Goal: Task Accomplishment & Management: Use online tool/utility

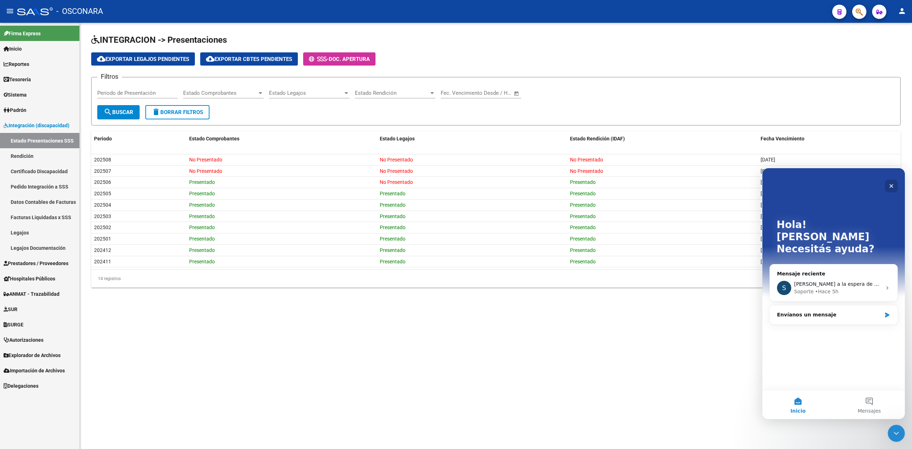
drag, startPoint x: 893, startPoint y: 183, endPoint x: 1587, endPoint y: 462, distance: 748.1
click at [893, 183] on icon "Cerrar" at bounding box center [892, 186] width 6 height 6
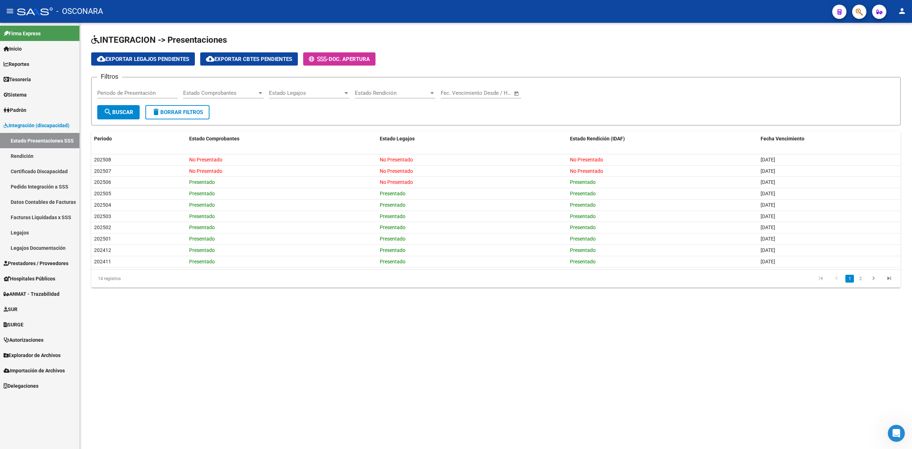
click at [457, 65] on div "cloud_download Exportar Legajos Pendientes cloud_download Exportar Cbtes Pendie…" at bounding box center [496, 58] width 810 height 13
click at [894, 430] on icon "Abrir Intercom Messenger" at bounding box center [896, 433] width 12 height 12
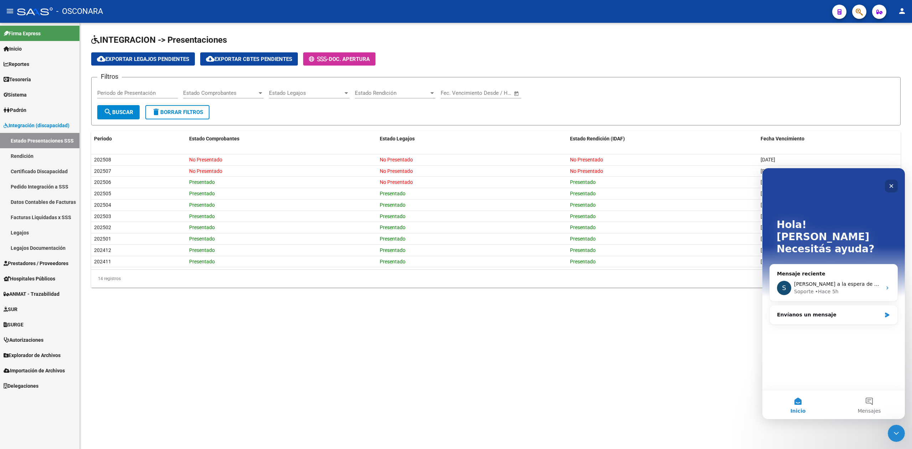
click at [891, 184] on icon "Cerrar" at bounding box center [892, 186] width 6 height 6
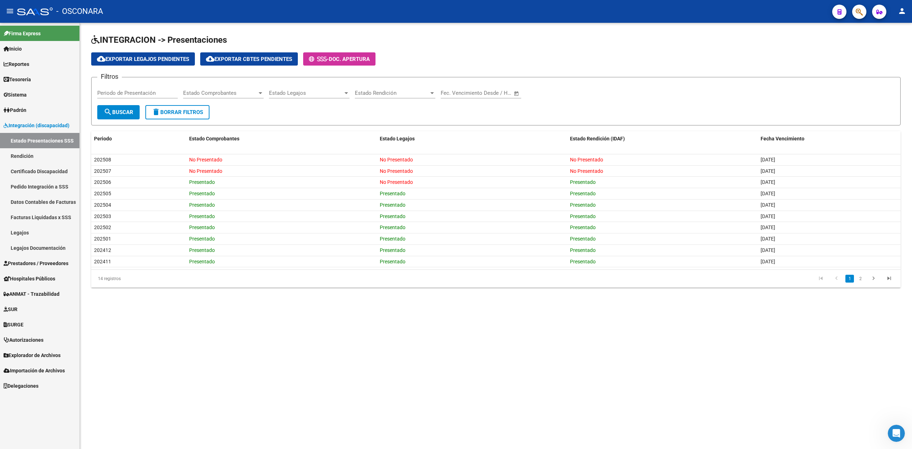
click at [780, 377] on mat-sidenav-content "INTEGRACION -> Presentaciones cloud_download Exportar Legajos Pendientes cloud_…" at bounding box center [496, 236] width 832 height 426
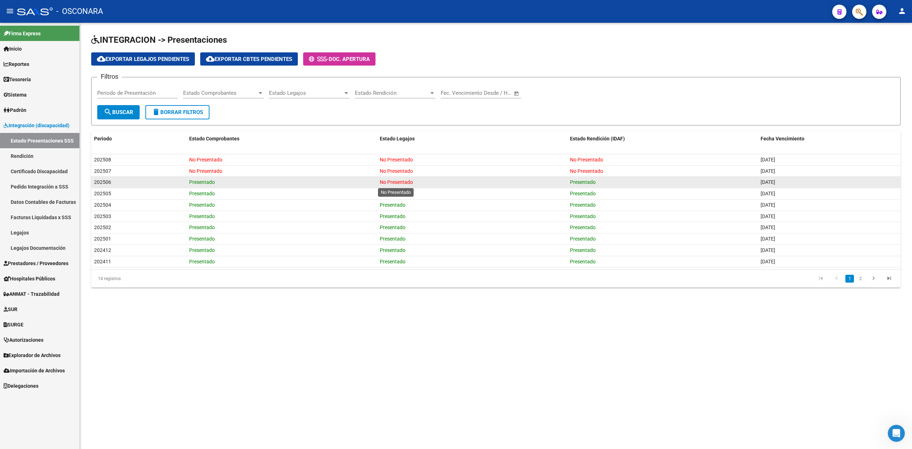
drag, startPoint x: 379, startPoint y: 183, endPoint x: 432, endPoint y: 185, distance: 52.8
click at [432, 185] on datatable-body-cell "No Presentado" at bounding box center [472, 182] width 191 height 11
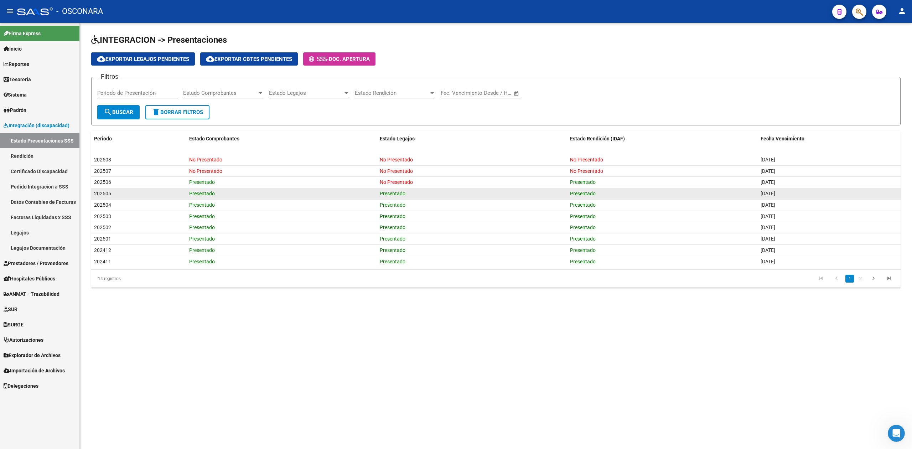
click at [431, 196] on div "Presentado" at bounding box center [472, 194] width 185 height 8
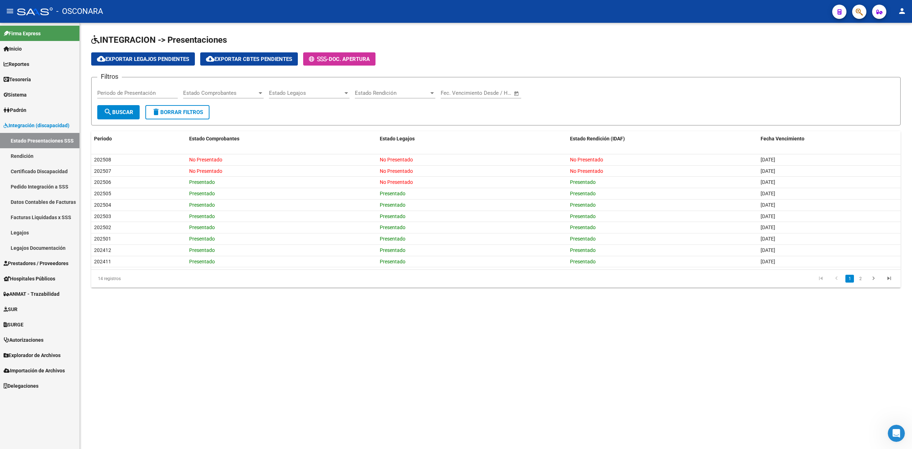
click at [854, 14] on button "button" at bounding box center [859, 12] width 14 height 14
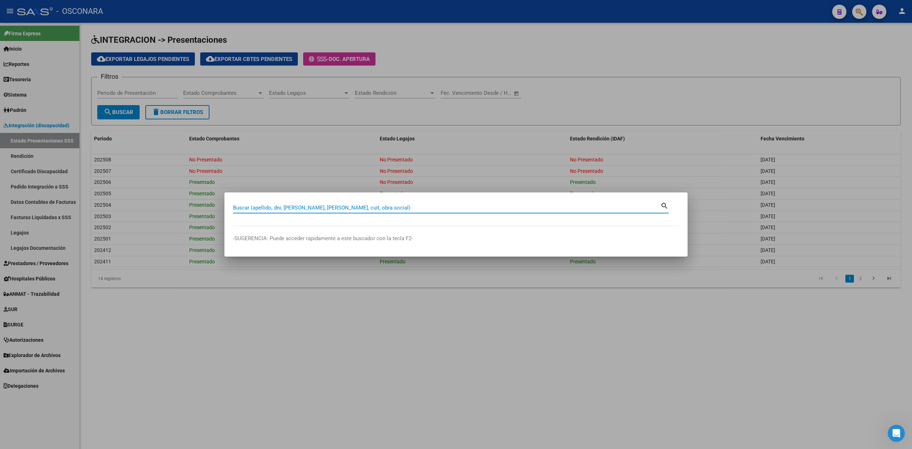
paste input "27047943634"
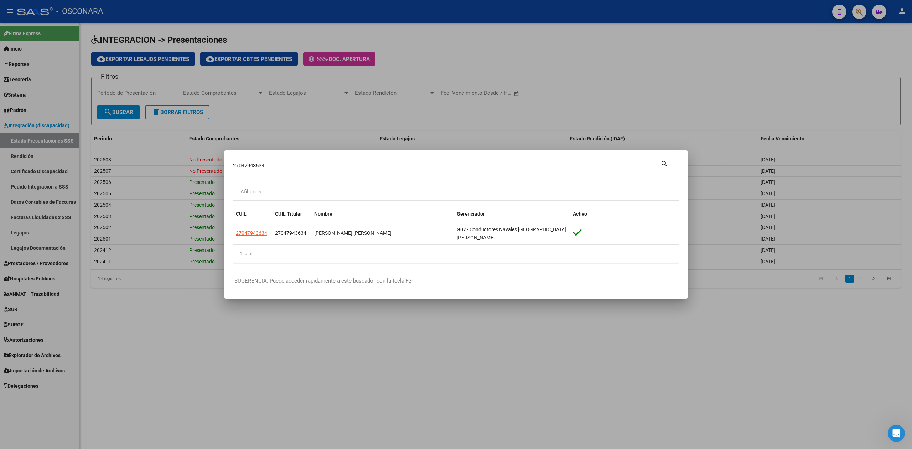
drag, startPoint x: 291, startPoint y: 167, endPoint x: 207, endPoint y: 163, distance: 84.2
click at [207, 163] on div "27047943634 Buscar (apellido, dni, cuil, nro traspaso, cuit, obra social) searc…" at bounding box center [456, 224] width 912 height 449
paste input "0399275629"
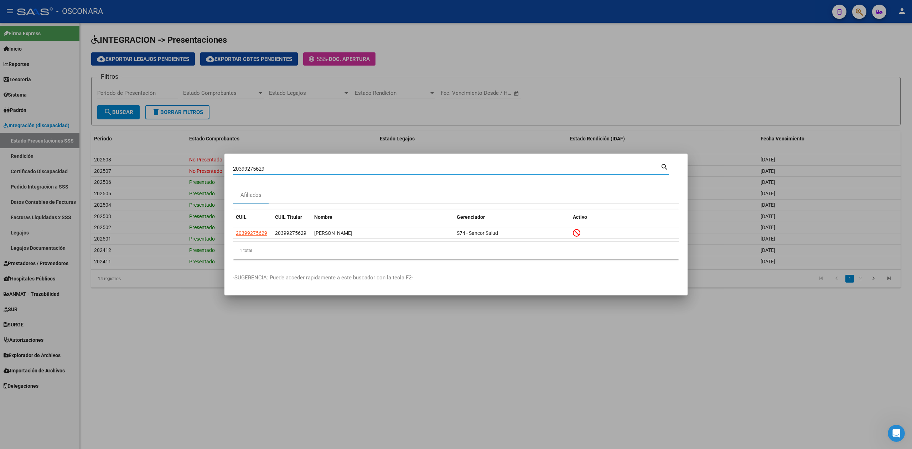
drag, startPoint x: 275, startPoint y: 170, endPoint x: 213, endPoint y: 175, distance: 62.6
click at [213, 175] on div "20399275629 Buscar (apellido, dni, cuil, nro traspaso, cuit, obra social) searc…" at bounding box center [456, 224] width 912 height 449
paste input "113716356"
drag, startPoint x: 308, startPoint y: 165, endPoint x: 213, endPoint y: 169, distance: 95.2
click at [213, 169] on div "20113716356 Buscar (apellido, dni, cuil, nro traspaso, cuit, obra social) searc…" at bounding box center [456, 224] width 912 height 449
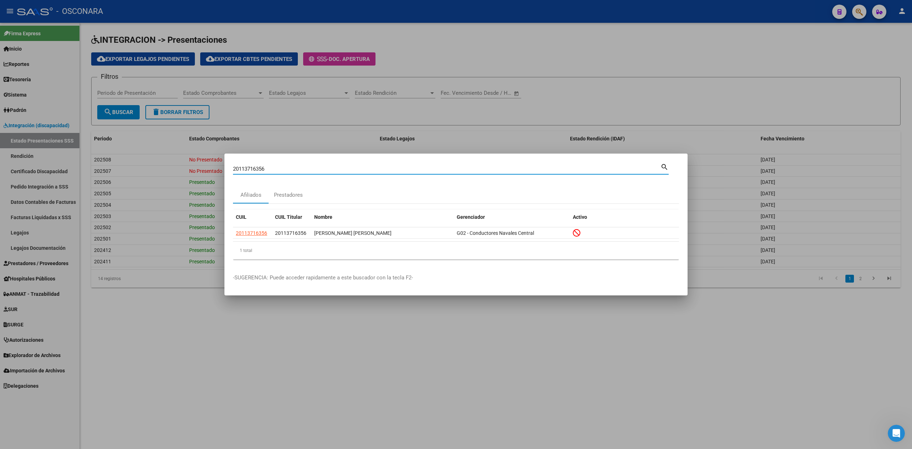
paste input "399275629"
type input "20399275629"
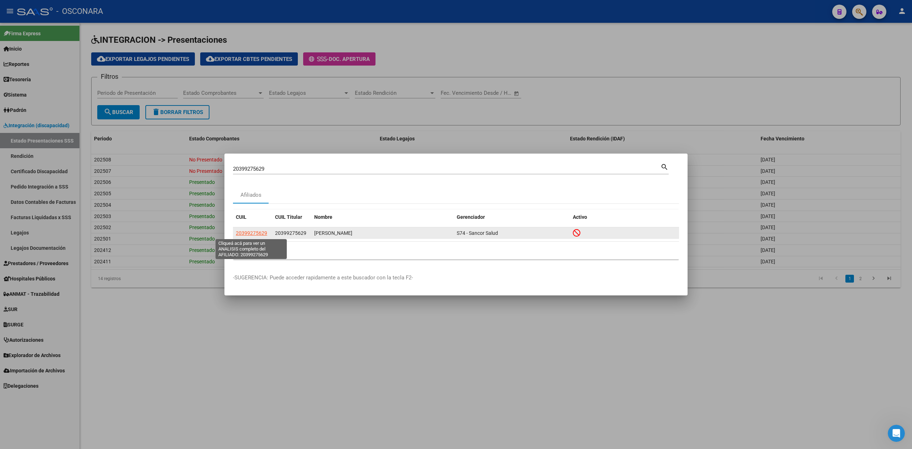
click at [245, 232] on span "20399275629" at bounding box center [251, 233] width 31 height 6
type textarea "20399275629"
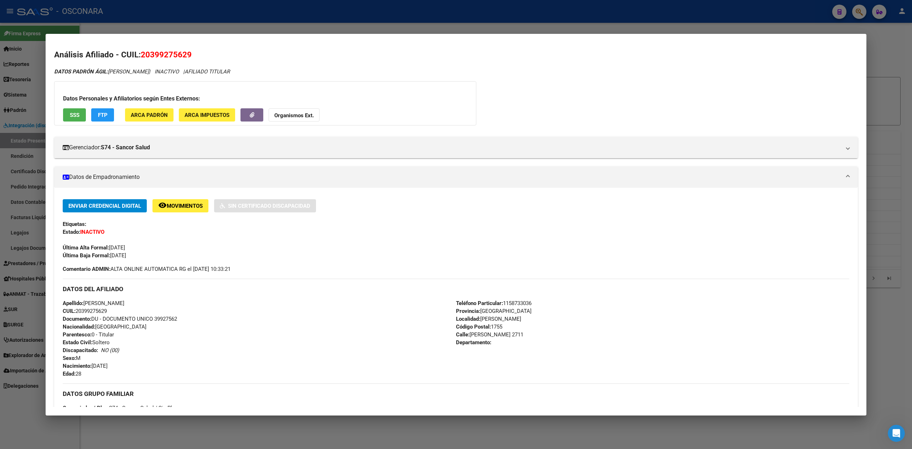
click at [230, 436] on div at bounding box center [456, 224] width 912 height 449
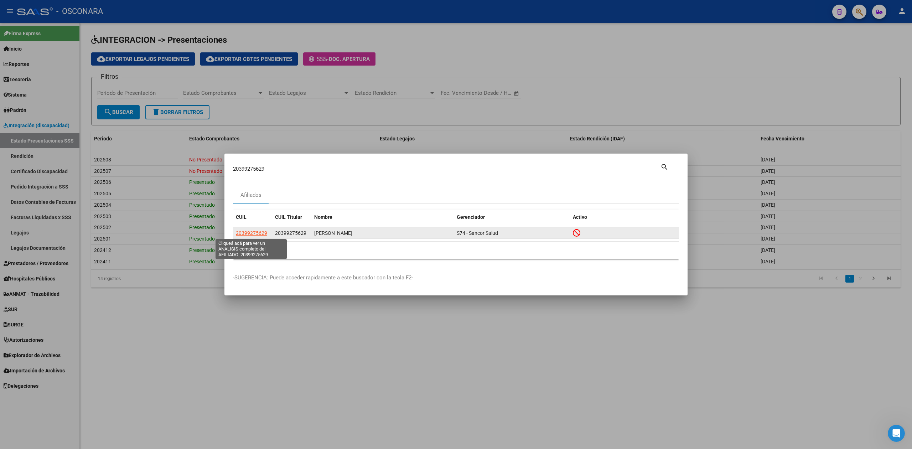
click at [253, 231] on span "20399275629" at bounding box center [251, 233] width 31 height 6
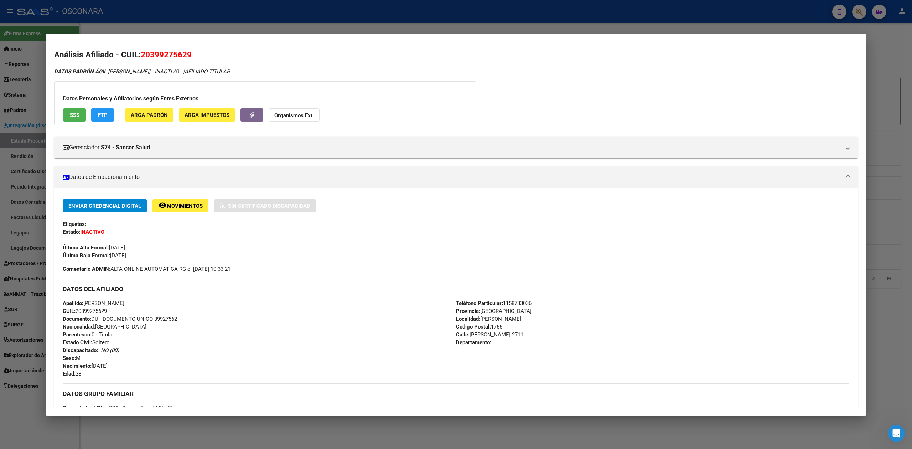
click at [80, 114] on button "SSS" at bounding box center [74, 114] width 23 height 13
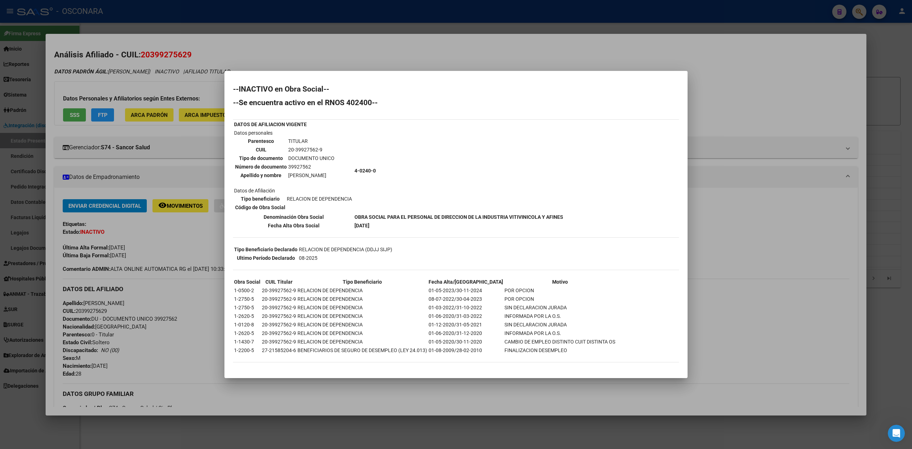
drag, startPoint x: 441, startPoint y: 290, endPoint x: 492, endPoint y: 285, distance: 51.5
click at [492, 286] on tr "1-0500-2 20-39927562-9 RELACION DE DEPENDENCIA 01-05-2023/30-11-2024 POR OPCION" at bounding box center [425, 290] width 382 height 8
click at [300, 72] on div at bounding box center [456, 224] width 912 height 449
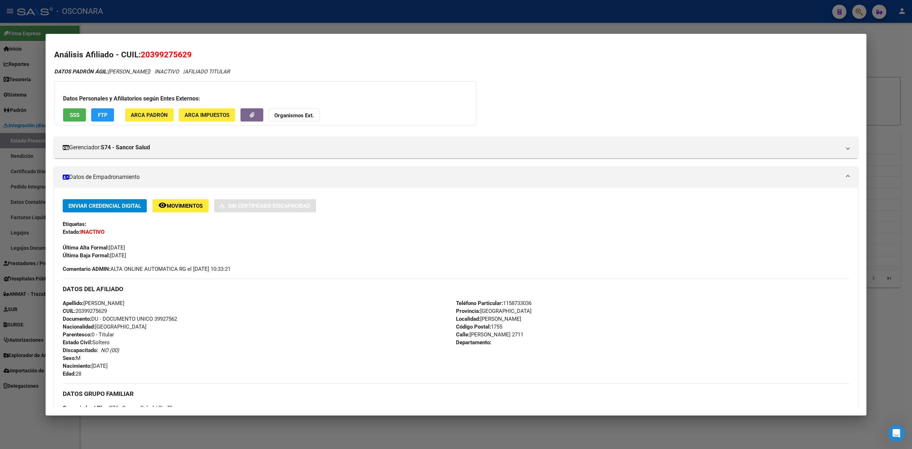
click at [344, 63] on div "Análisis Afiliado - CUIL: 20399275629 DATOS PADRÓN ÁGIL: [PERSON_NAME] | INACTI…" at bounding box center [456, 313] width 804 height 528
click at [358, 27] on div at bounding box center [456, 224] width 912 height 449
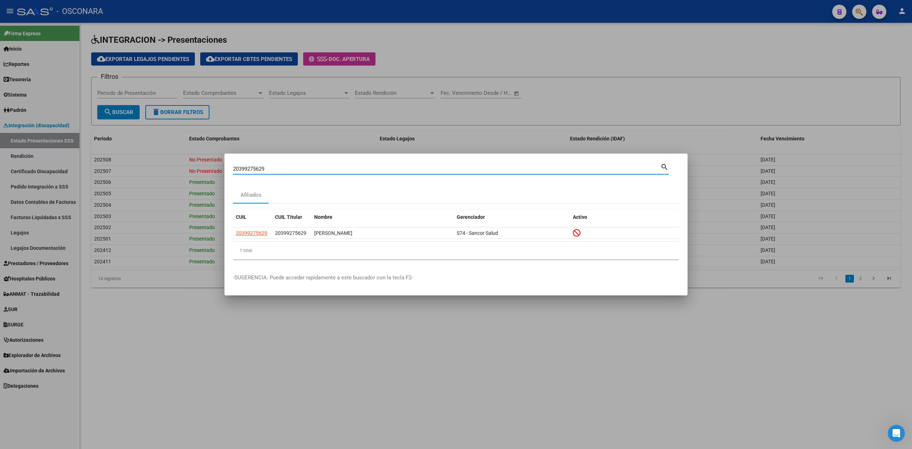
drag, startPoint x: 290, startPoint y: 167, endPoint x: 216, endPoint y: 170, distance: 74.2
click at [216, 170] on div "20399275629 Buscar (apellido, dni, cuil, nro traspaso, cuit, obra social) searc…" at bounding box center [456, 224] width 912 height 449
paste input "7322207633"
type input "27322207633"
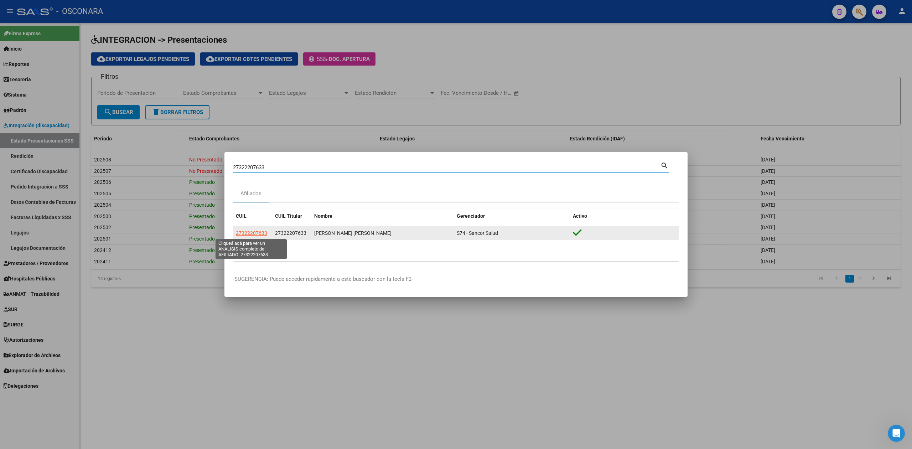
click at [260, 234] on span "27322207633" at bounding box center [251, 233] width 31 height 6
type textarea "27322207633"
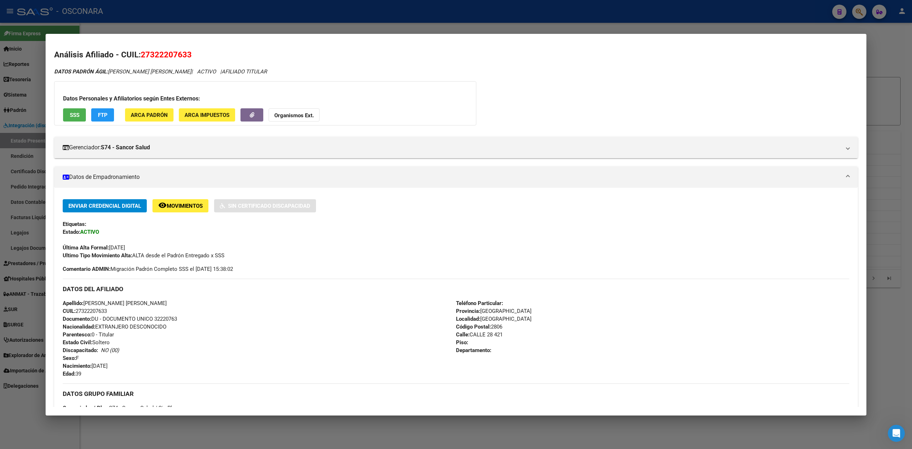
click at [76, 116] on span "SSS" at bounding box center [75, 115] width 10 height 6
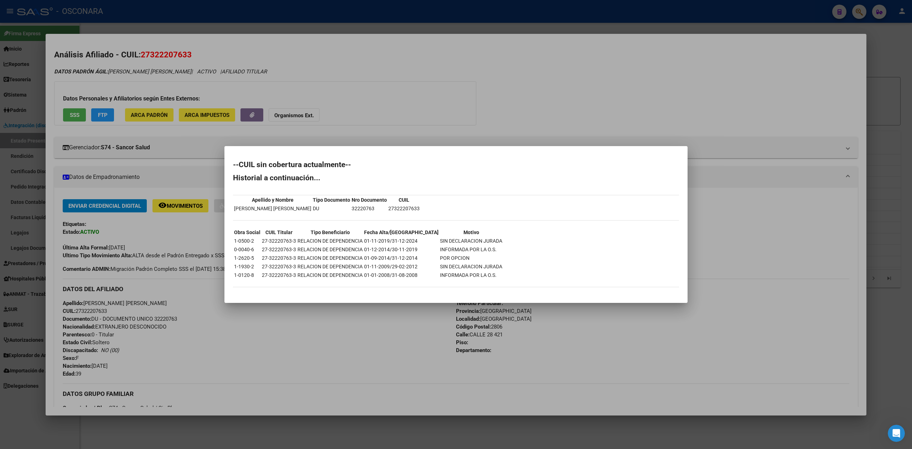
click at [398, 321] on div at bounding box center [456, 224] width 912 height 449
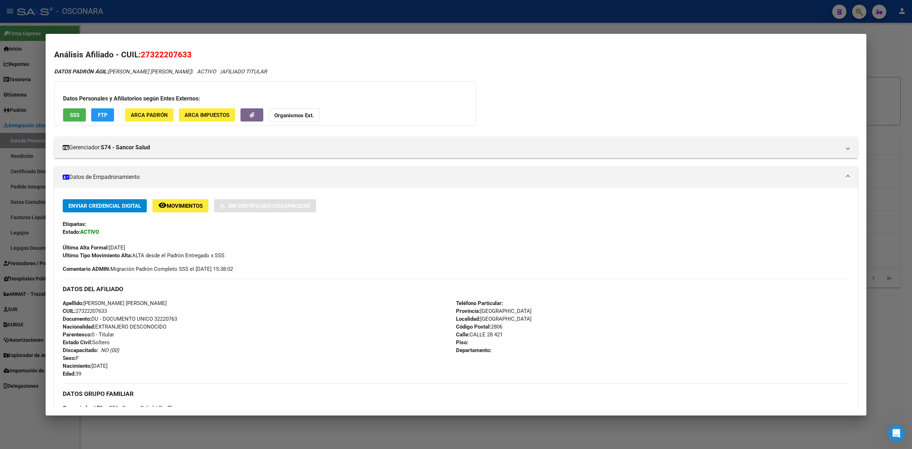
click at [72, 114] on span "SSS" at bounding box center [75, 115] width 10 height 6
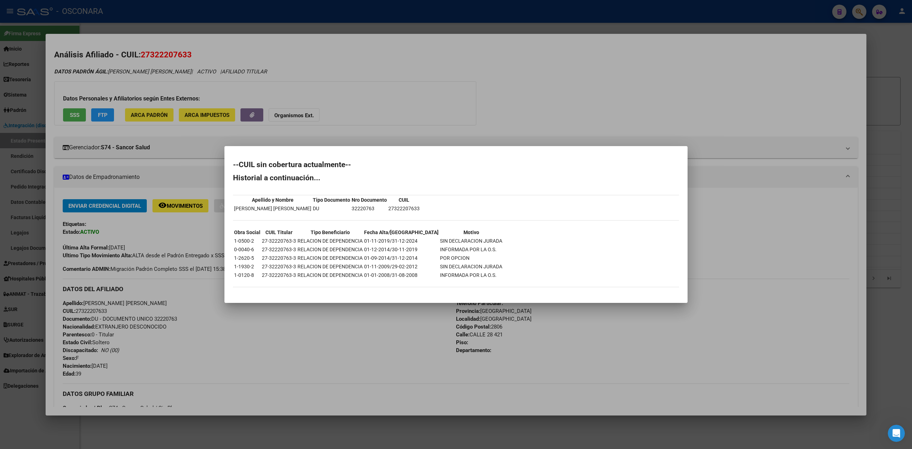
click at [334, 93] on div at bounding box center [456, 224] width 912 height 449
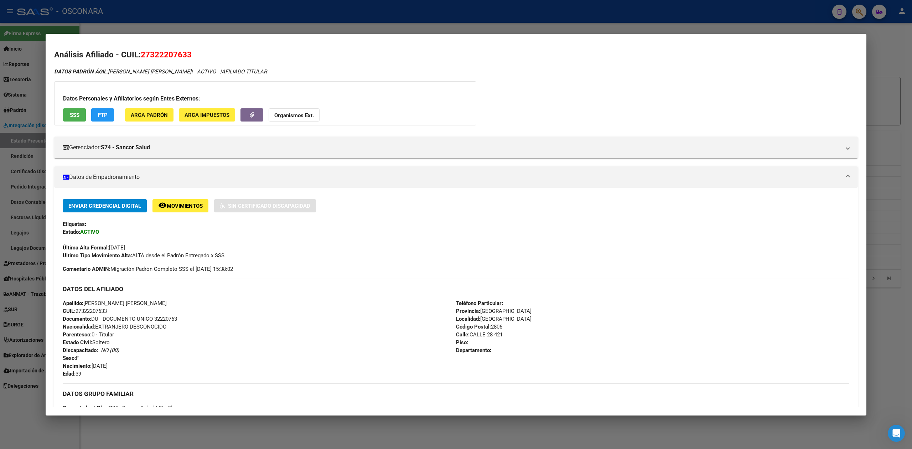
click at [330, 17] on div at bounding box center [456, 224] width 912 height 449
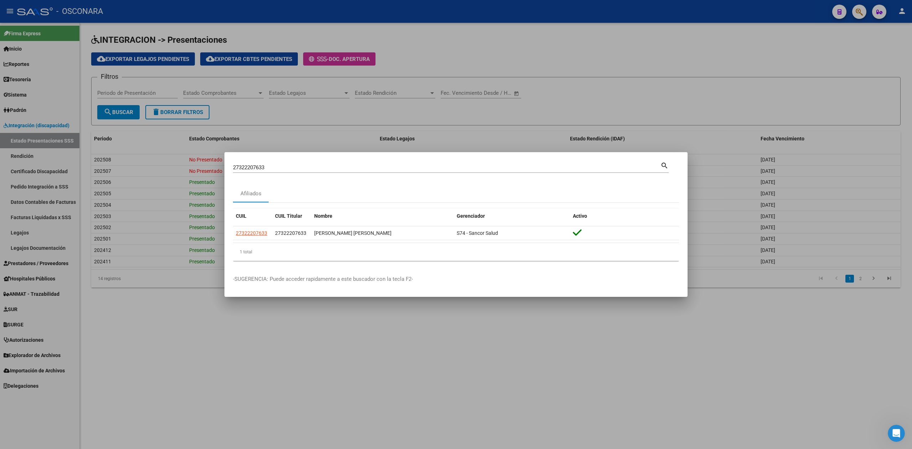
drag, startPoint x: 308, startPoint y: 171, endPoint x: 210, endPoint y: 173, distance: 98.7
click at [210, 173] on div "27322207633 Buscar (apellido, dni, cuil, nro traspaso, cuit, obra social) searc…" at bounding box center [456, 224] width 912 height 449
click at [280, 168] on input "27322207633" at bounding box center [447, 167] width 428 height 6
drag, startPoint x: 283, startPoint y: 167, endPoint x: 208, endPoint y: 170, distance: 74.5
click at [208, 170] on div "27322207633 Buscar (apellido, dni, cuil, nro traspaso, cuit, obra social) searc…" at bounding box center [456, 224] width 912 height 449
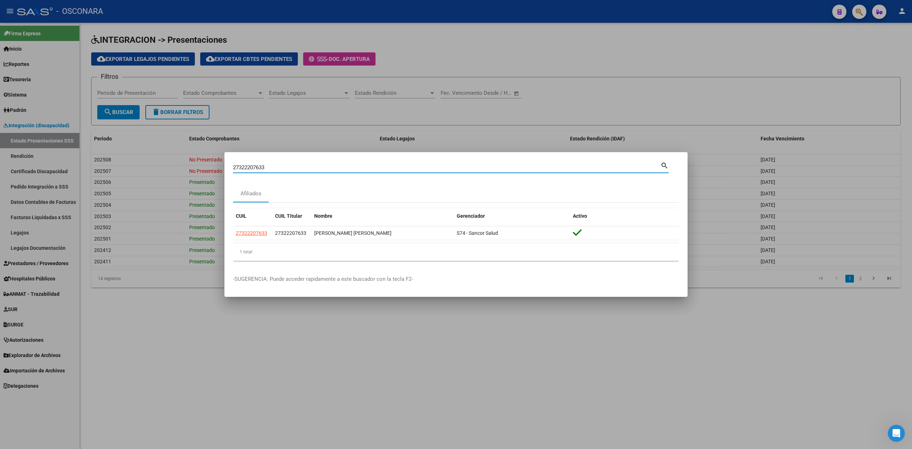
paste input "0275125610"
type input "20275125610"
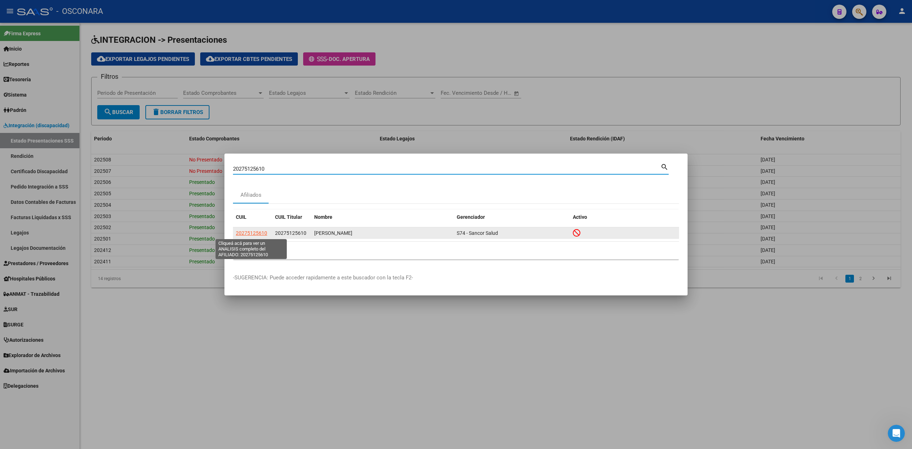
click at [247, 232] on span "20275125610" at bounding box center [251, 233] width 31 height 6
type textarea "20275125610"
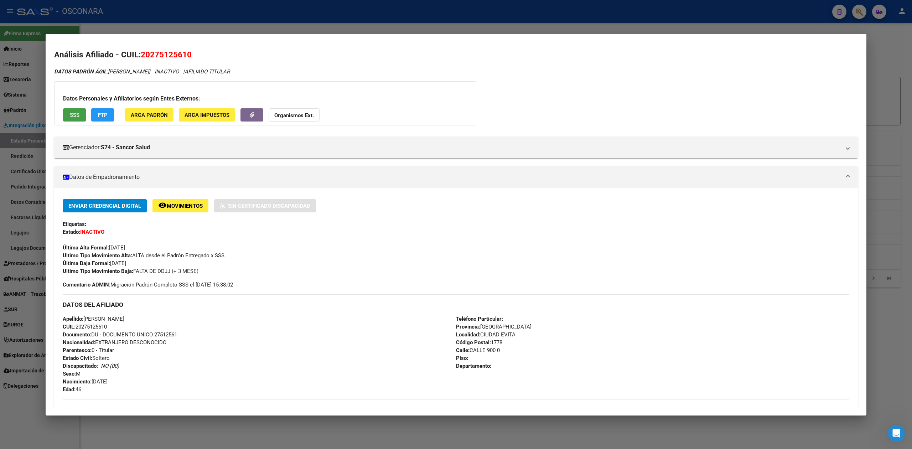
click at [70, 115] on span "SSS" at bounding box center [75, 115] width 10 height 6
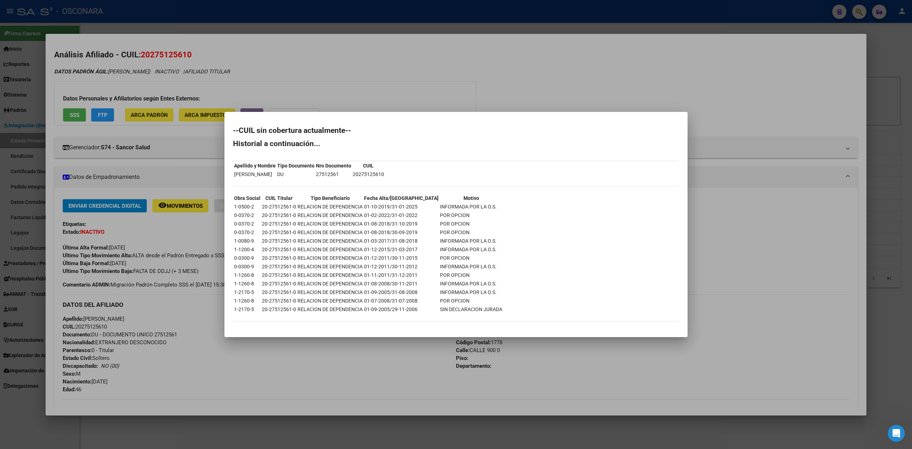
click at [381, 430] on div at bounding box center [456, 224] width 912 height 449
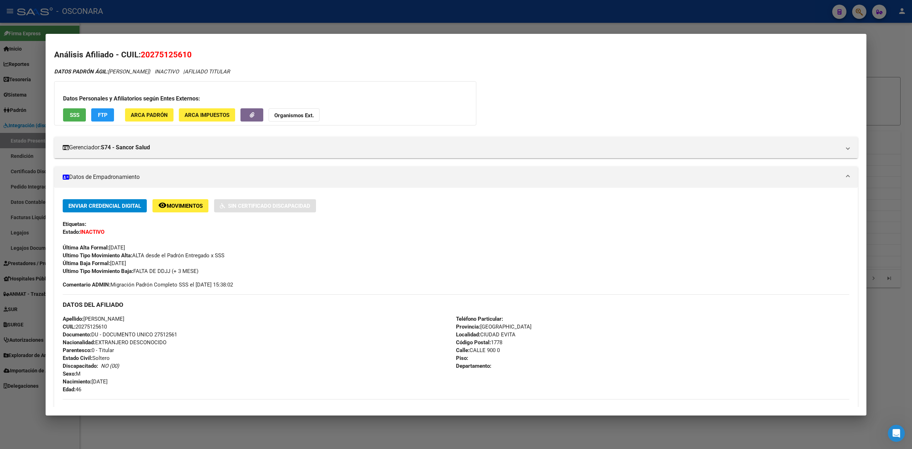
click at [234, 28] on div at bounding box center [456, 224] width 912 height 449
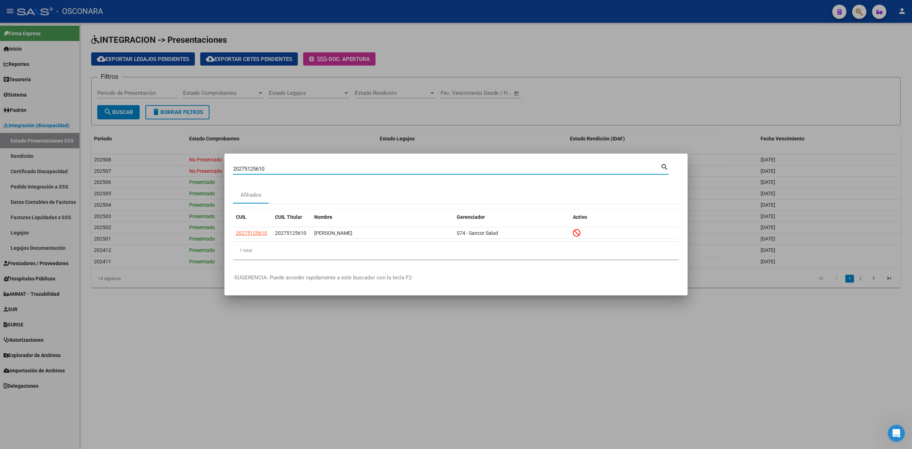
drag, startPoint x: 301, startPoint y: 170, endPoint x: 218, endPoint y: 167, distance: 83.4
click at [218, 167] on div "20275125610 Buscar (apellido, dni, cuil, nro traspaso, cuit, obra social) searc…" at bounding box center [456, 224] width 912 height 449
paste input "551556922"
type input "20551556922"
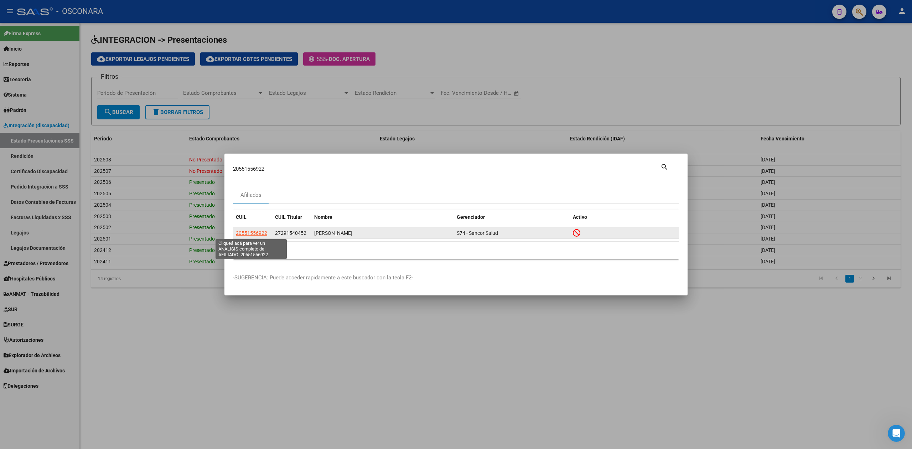
click at [251, 232] on span "20551556922" at bounding box center [251, 233] width 31 height 6
type textarea "20551556922"
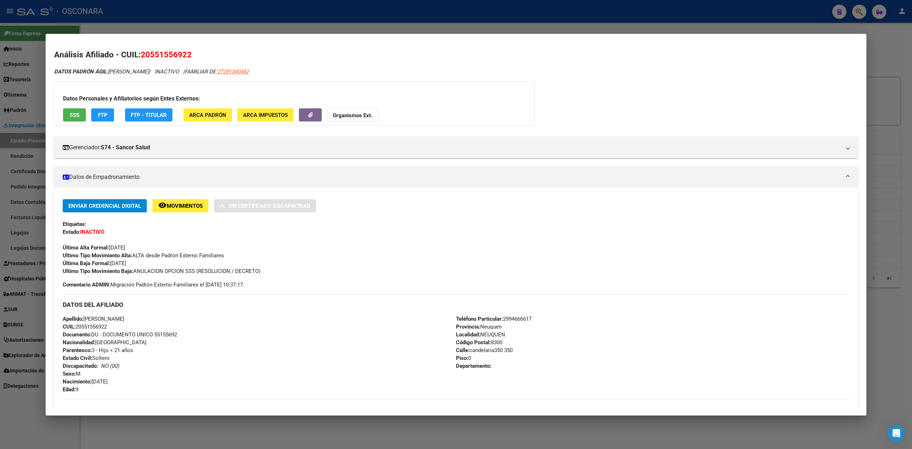
click at [220, 31] on div at bounding box center [456, 224] width 912 height 449
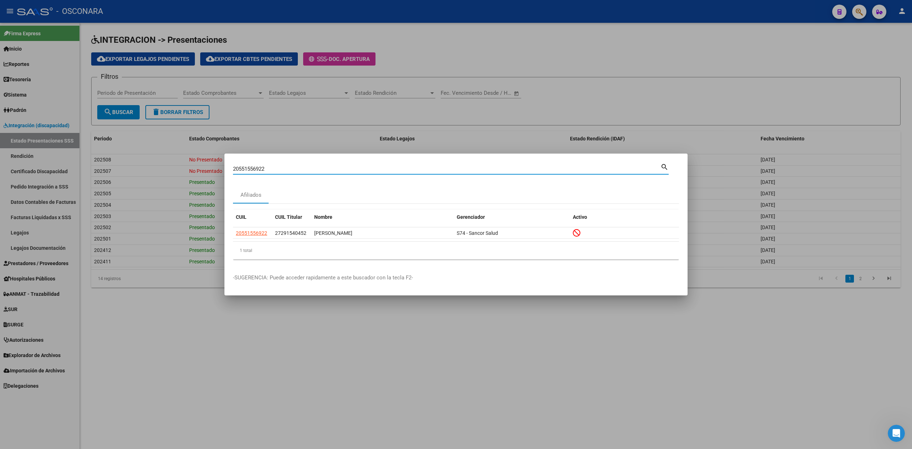
drag, startPoint x: 285, startPoint y: 170, endPoint x: 202, endPoint y: 170, distance: 82.7
click at [202, 170] on div "20551556922 Buscar (apellido, dni, cuil, nro traspaso, cuit, obra social) searc…" at bounding box center [456, 224] width 912 height 449
paste input "375422493"
type input "20375422493"
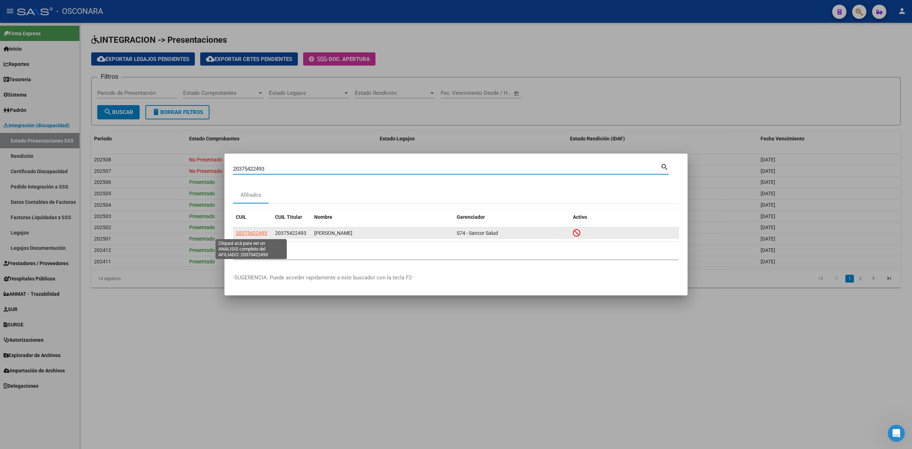
click at [240, 232] on span "20375422493" at bounding box center [251, 233] width 31 height 6
type textarea "20375422493"
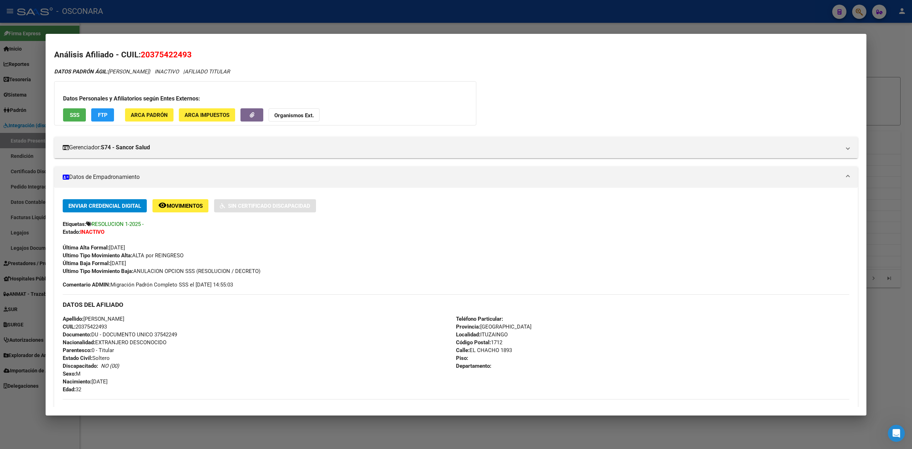
click at [83, 119] on button "SSS" at bounding box center [74, 114] width 23 height 13
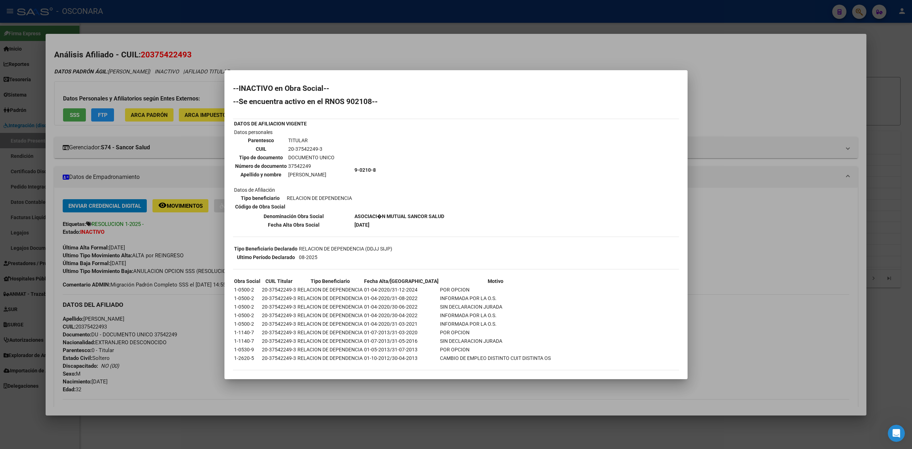
click at [322, 42] on div at bounding box center [456, 224] width 912 height 449
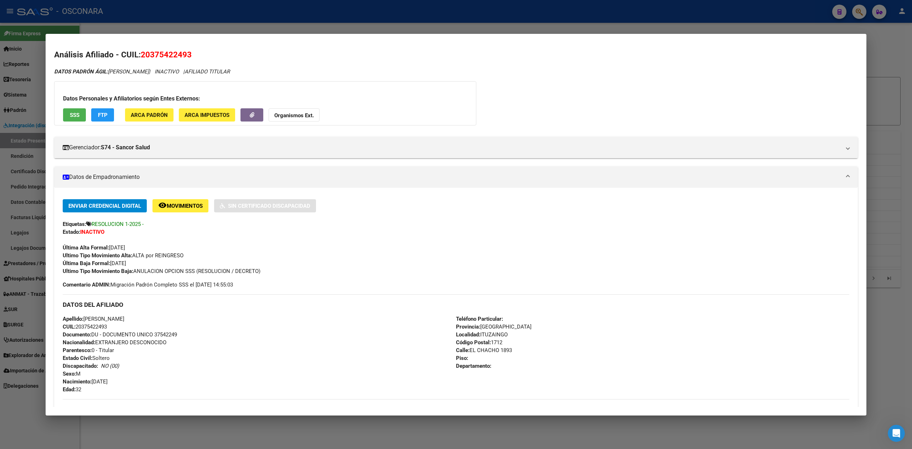
click at [324, 32] on div at bounding box center [456, 224] width 912 height 449
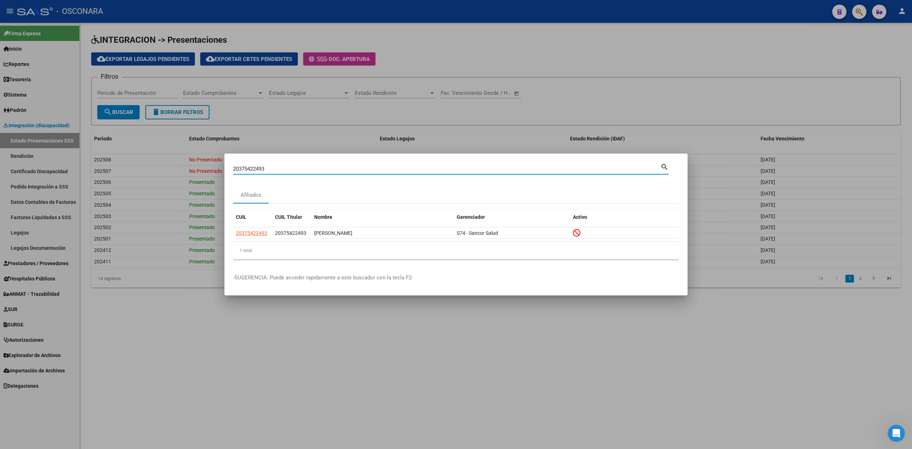
drag, startPoint x: 239, startPoint y: 167, endPoint x: 206, endPoint y: 171, distance: 33.8
click at [207, 173] on div "20375422493 Buscar (apellido, dni, cuil, nro traspaso, cuit, obra social) searc…" at bounding box center [456, 224] width 912 height 449
paste input "077427938"
type input "20077427938"
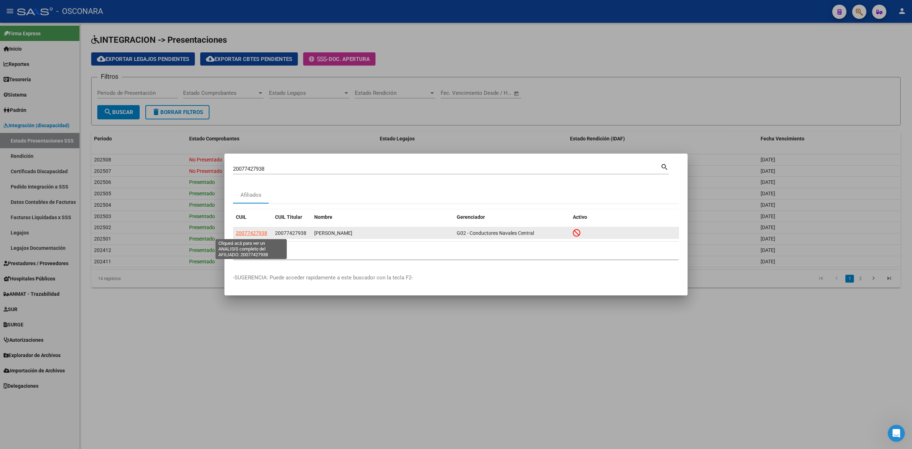
click at [246, 235] on span "20077427938" at bounding box center [251, 233] width 31 height 6
type textarea "20077427938"
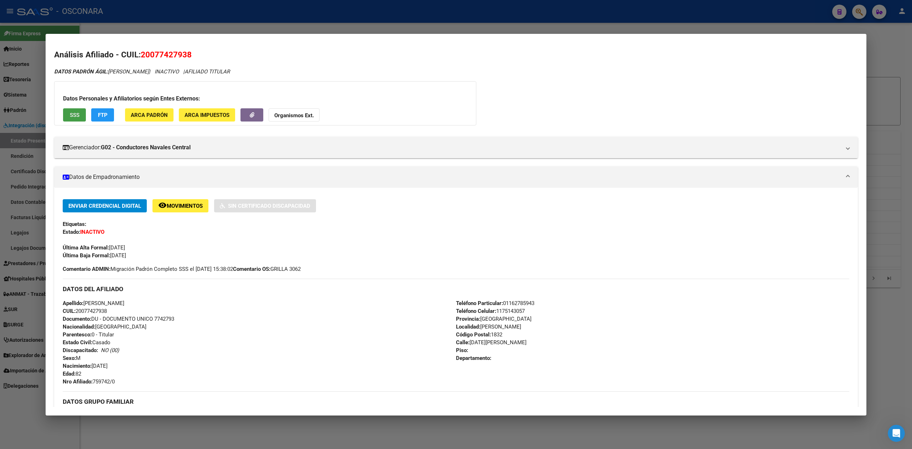
click at [76, 116] on span "SSS" at bounding box center [75, 115] width 10 height 6
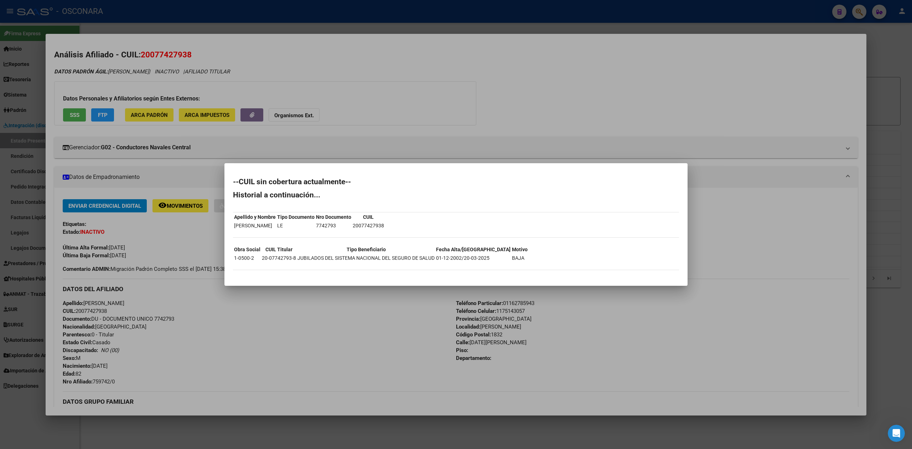
drag, startPoint x: 329, startPoint y: 89, endPoint x: 329, endPoint y: 79, distance: 10.0
click at [329, 89] on div at bounding box center [456, 224] width 912 height 449
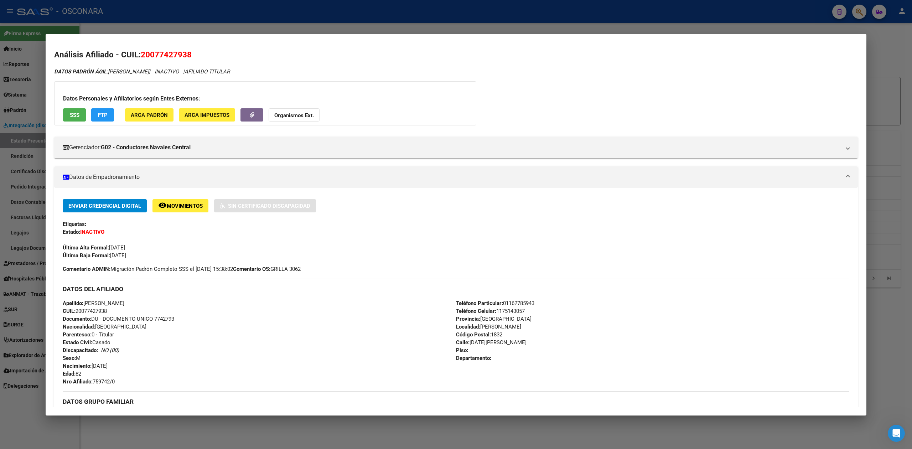
click at [331, 37] on mat-dialog-container "Análisis Afiliado - CUIL: 20077427938 DATOS PADRÓN ÁGIL: [PERSON_NAME] | INACTI…" at bounding box center [456, 225] width 821 height 382
click at [333, 27] on div at bounding box center [456, 224] width 912 height 449
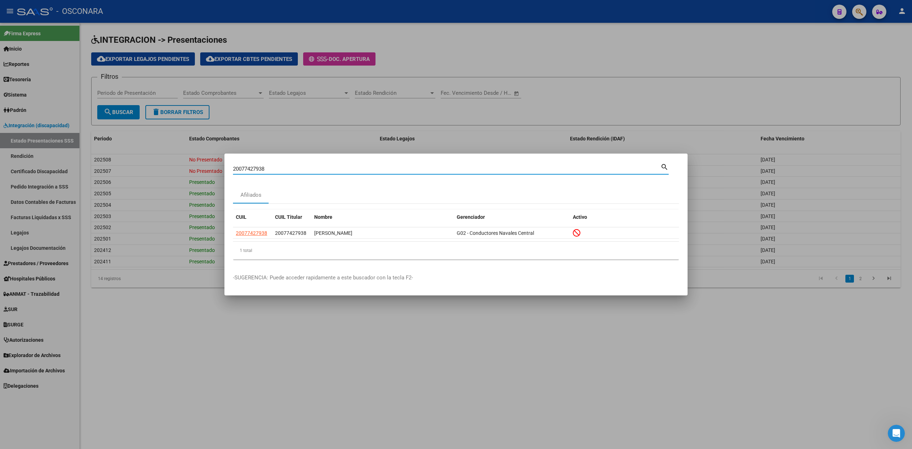
drag, startPoint x: 306, startPoint y: 166, endPoint x: 227, endPoint y: 167, distance: 79.5
click at [228, 167] on mat-dialog-content "20077427938 Buscar (apellido, dni, cuil, [PERSON_NAME], cuit, obra social) sear…" at bounding box center [455, 213] width 463 height 103
paste input "7322207633"
type input "27322207633"
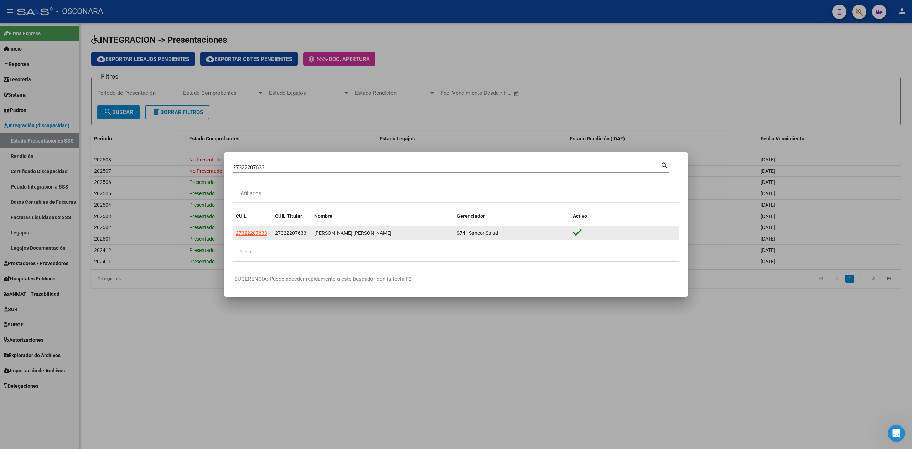
click at [255, 229] on app-link-go-to "27322207633" at bounding box center [251, 233] width 31 height 8
click at [260, 229] on app-link-go-to "27322207633" at bounding box center [251, 233] width 31 height 8
click at [259, 233] on span "27322207633" at bounding box center [251, 233] width 31 height 6
type textarea "27322207633"
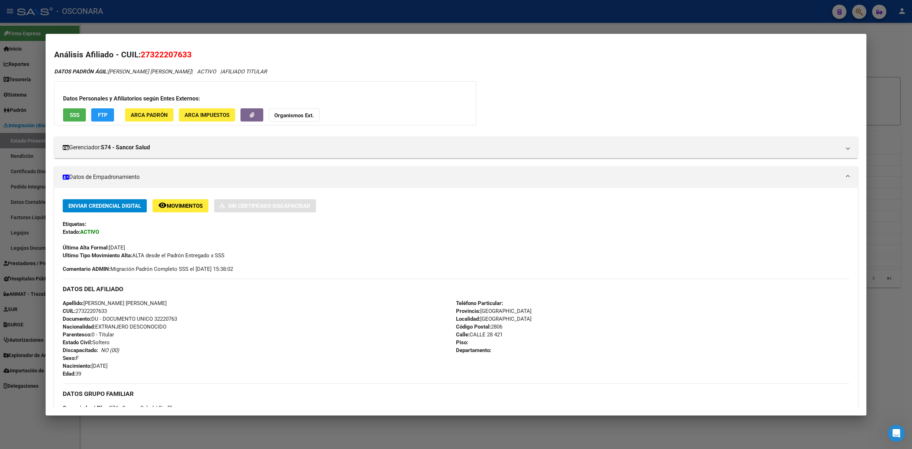
click at [78, 116] on span "SSS" at bounding box center [75, 115] width 10 height 6
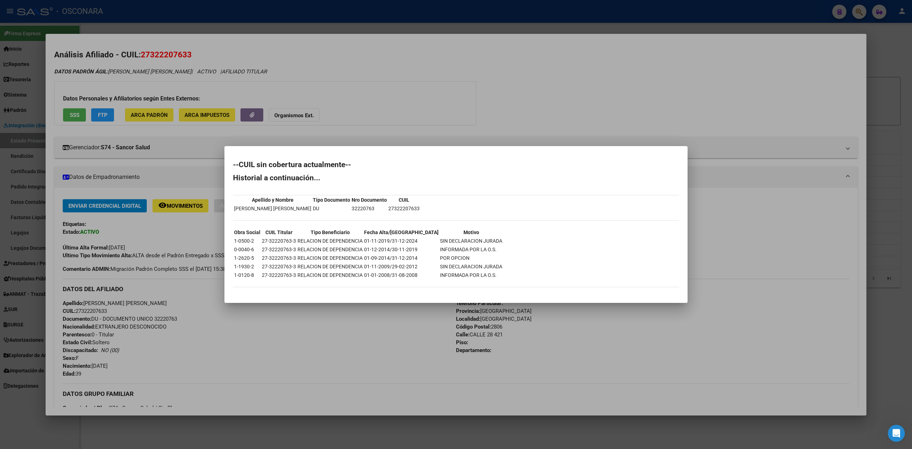
click at [396, 342] on div at bounding box center [456, 224] width 912 height 449
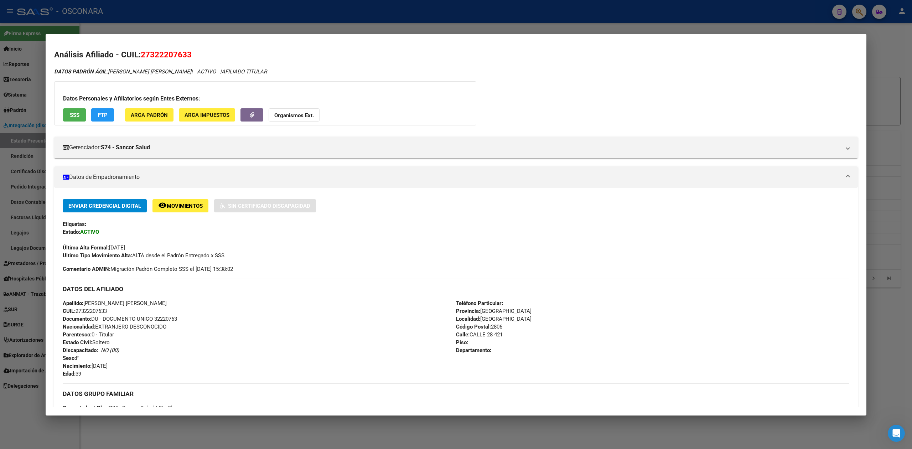
click at [215, 25] on div at bounding box center [456, 224] width 912 height 449
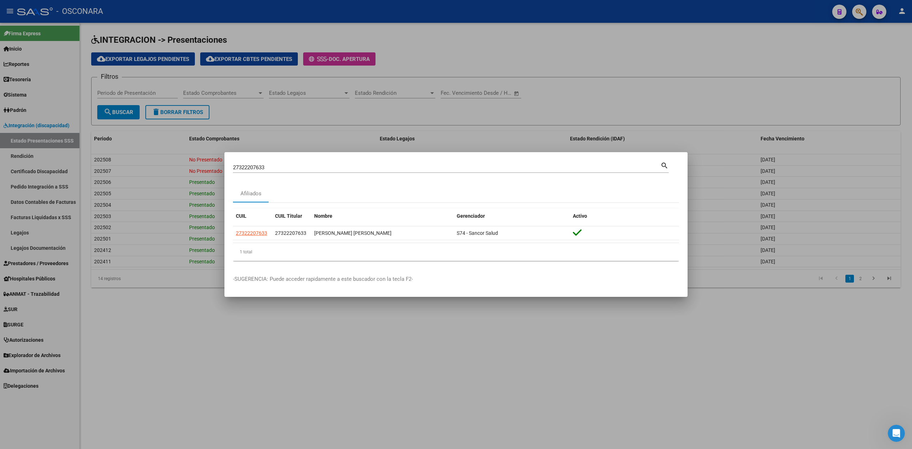
click at [40, 264] on div at bounding box center [456, 224] width 912 height 449
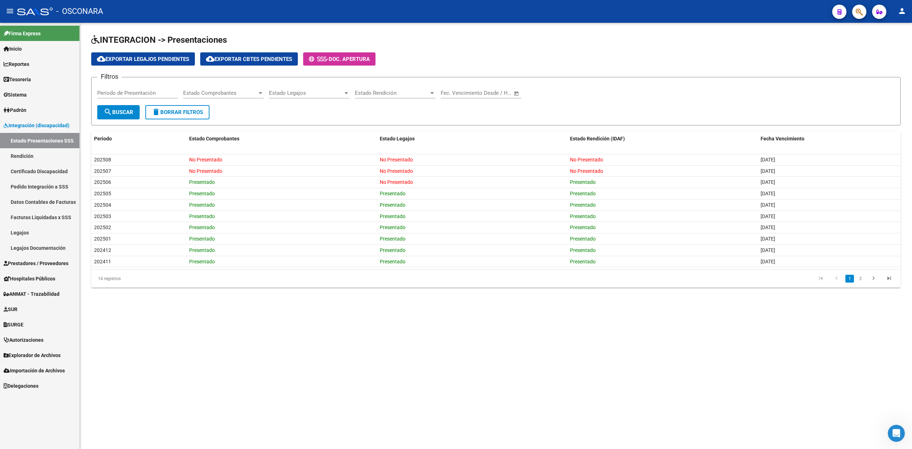
click at [42, 264] on span "Prestadores / Proveedores" at bounding box center [36, 263] width 65 height 8
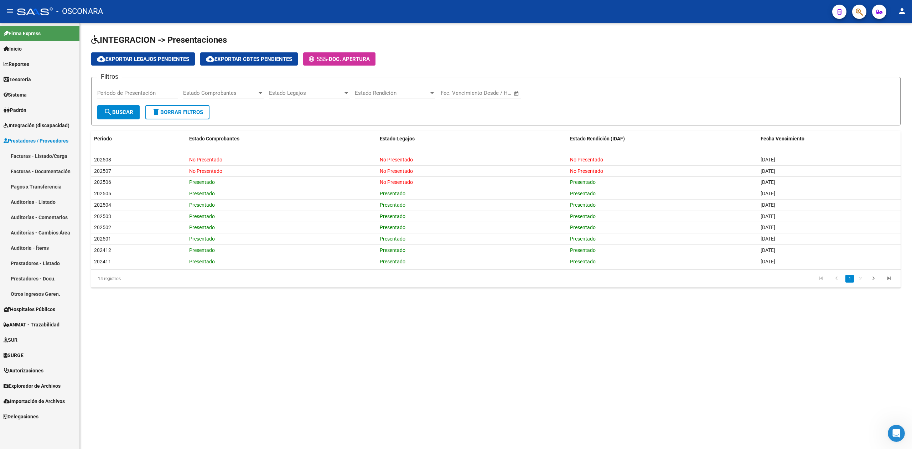
click at [46, 158] on link "Facturas - Listado/Carga" at bounding box center [39, 155] width 79 height 15
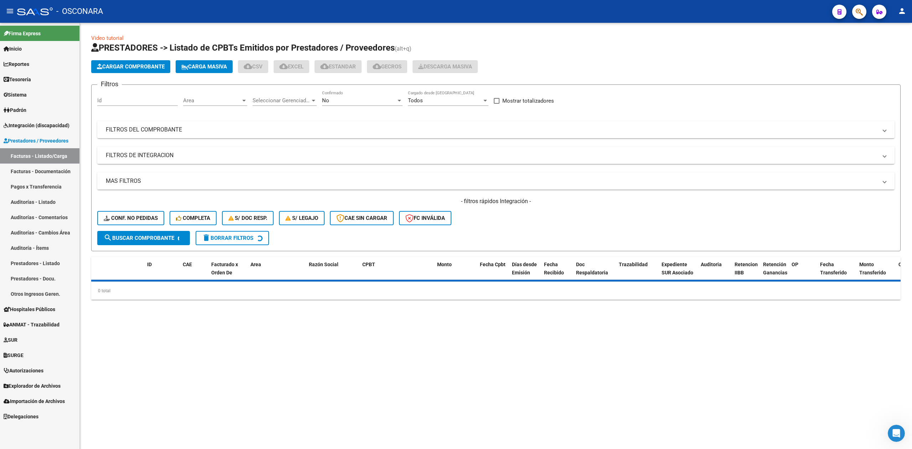
click at [151, 104] on div "Id" at bounding box center [137, 98] width 81 height 15
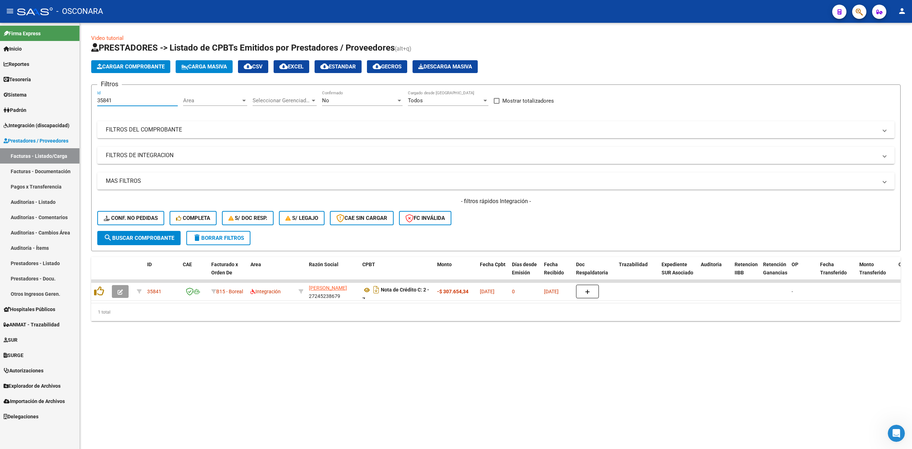
type input "35841"
click at [331, 102] on div "No" at bounding box center [359, 100] width 74 height 6
click at [336, 69] on span "Todos" at bounding box center [362, 69] width 81 height 16
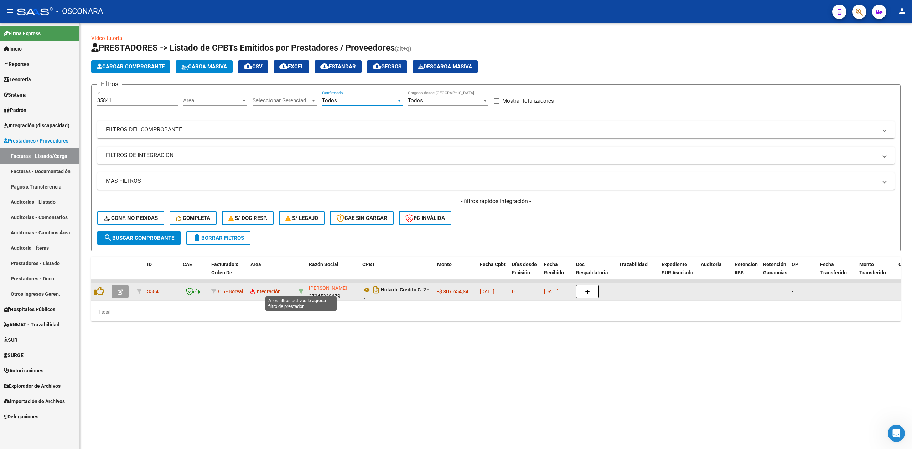
click at [301, 289] on icon at bounding box center [301, 291] width 5 height 5
type input "27245238679"
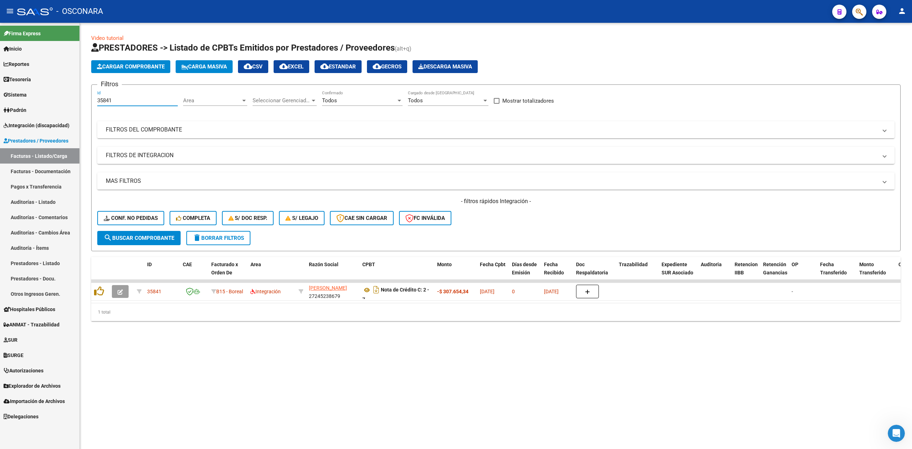
drag, startPoint x: 123, startPoint y: 100, endPoint x: 63, endPoint y: 100, distance: 59.9
click at [63, 100] on mat-sidenav-container "Firma Express Inicio Calendario SSS Instructivos Contacto OS Reportes Ingresos …" at bounding box center [456, 236] width 912 height 426
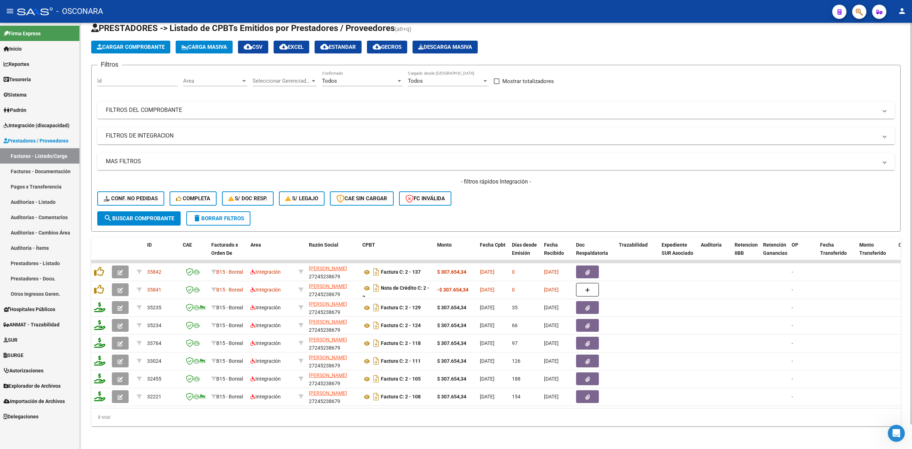
click at [519, 201] on div "- filtros rápidos Integración - Conf. no pedidas Completa S/ Doc Resp. S/ legaj…" at bounding box center [495, 194] width 797 height 33
click at [673, 178] on h4 "- filtros rápidos Integración -" at bounding box center [495, 182] width 797 height 8
click at [897, 432] on icon "Abrir Intercom Messenger" at bounding box center [896, 433] width 12 height 12
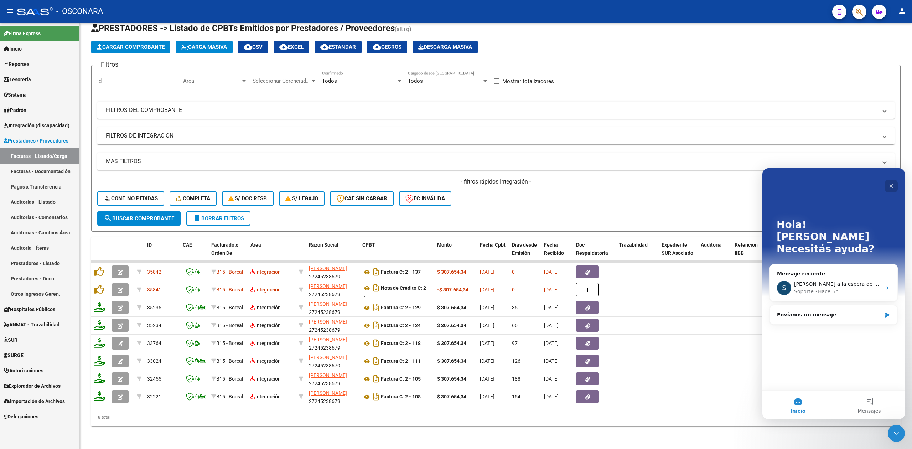
drag, startPoint x: 891, startPoint y: 184, endPoint x: 1323, endPoint y: 412, distance: 488.4
click at [891, 184] on icon "Cerrar" at bounding box center [892, 186] width 6 height 6
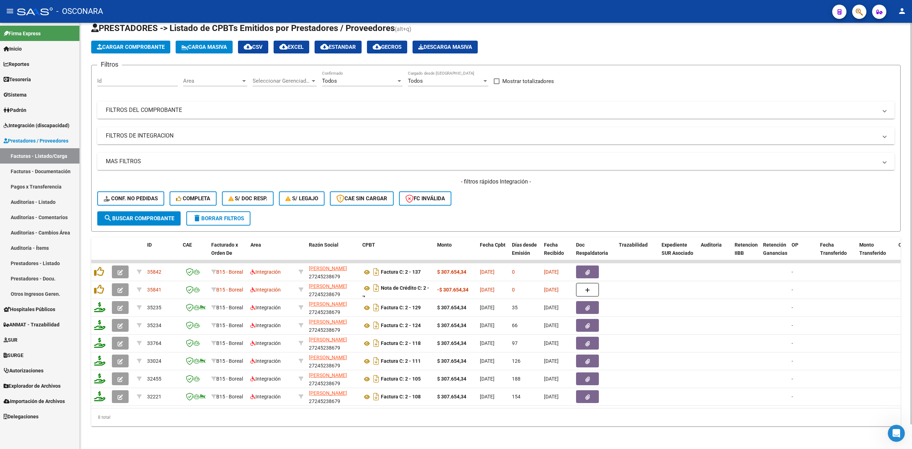
click at [560, 187] on div "- filtros rápidos Integración - Conf. no pedidas Completa S/ Doc Resp. S/ legaj…" at bounding box center [495, 194] width 797 height 33
click at [854, 9] on button "button" at bounding box center [859, 12] width 14 height 14
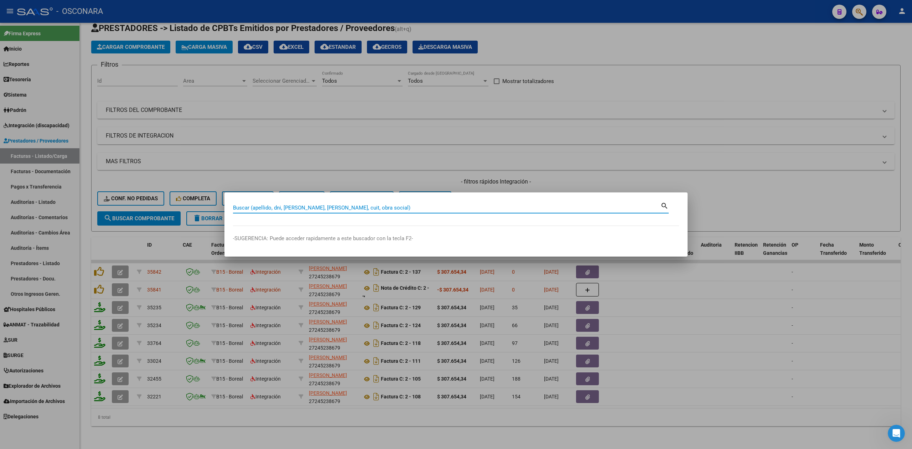
paste input "20399275629"
type input "20399275629"
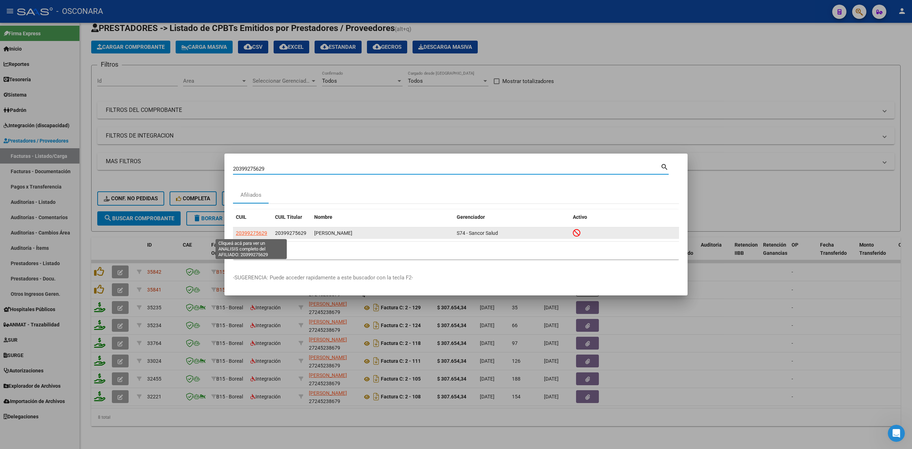
click at [246, 231] on span "20399275629" at bounding box center [251, 233] width 31 height 6
type textarea "20399275629"
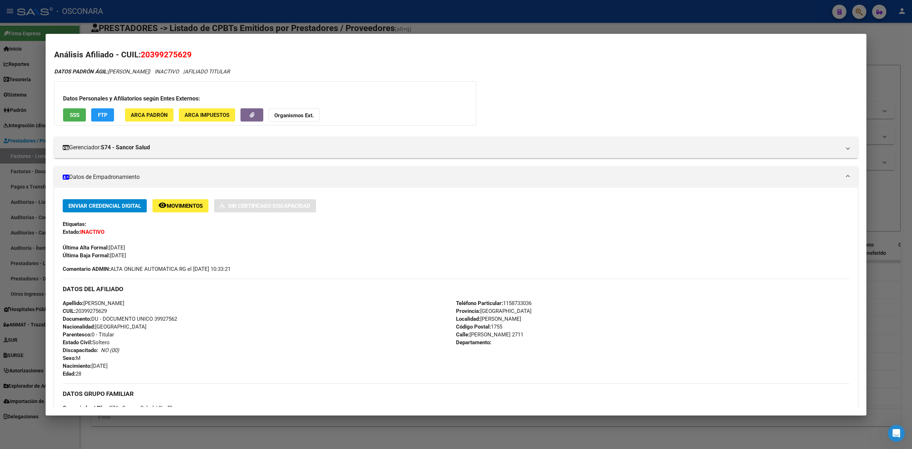
click at [78, 116] on span "SSS" at bounding box center [75, 115] width 10 height 6
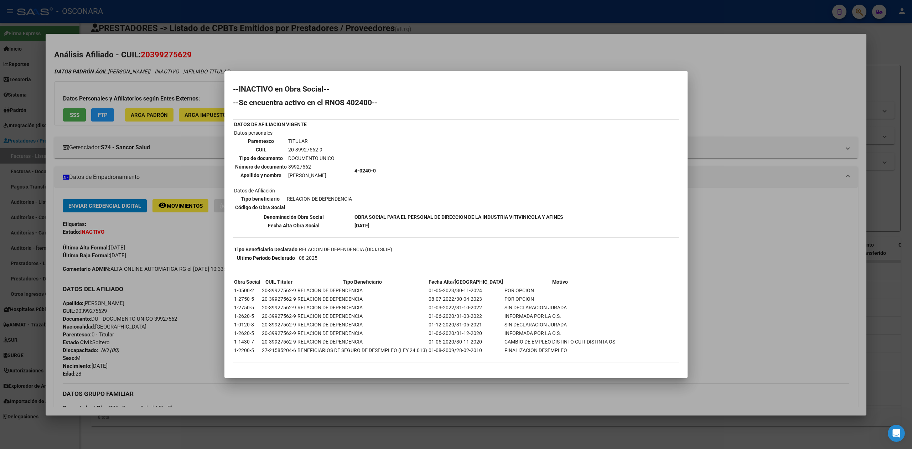
click at [471, 388] on div at bounding box center [456, 224] width 912 height 449
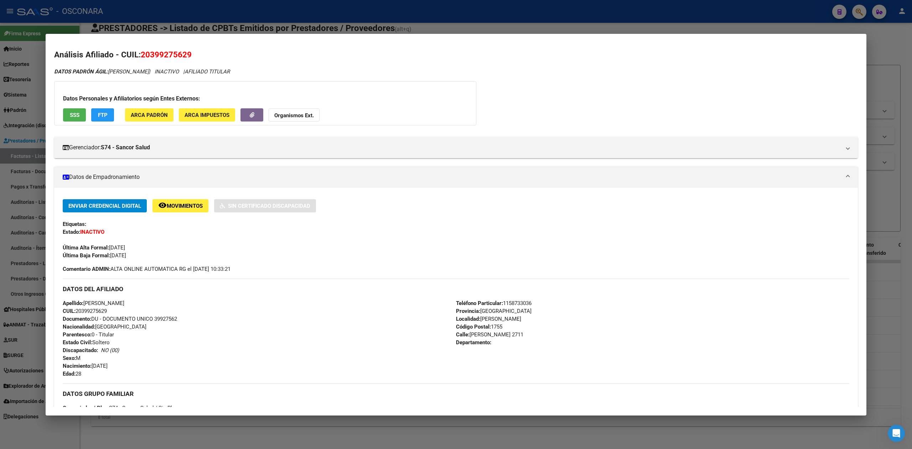
click at [619, 25] on div at bounding box center [456, 224] width 912 height 449
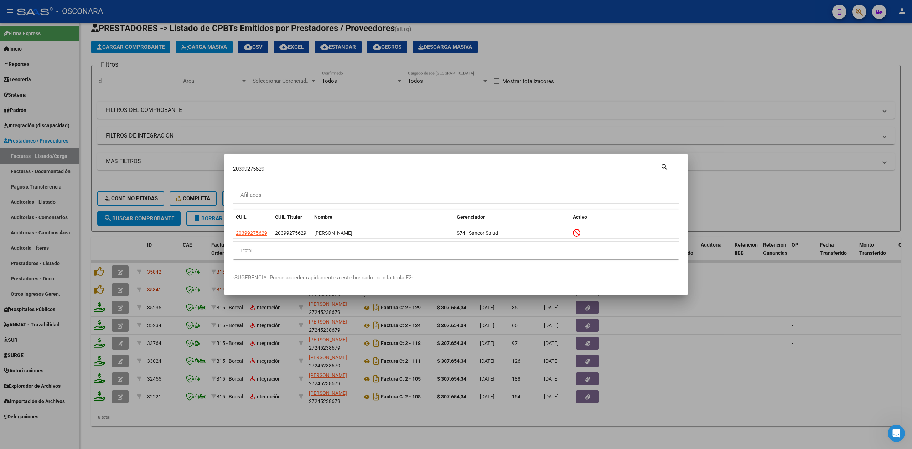
drag, startPoint x: 608, startPoint y: 44, endPoint x: 562, endPoint y: 6, distance: 59.9
click at [608, 43] on div at bounding box center [456, 224] width 912 height 449
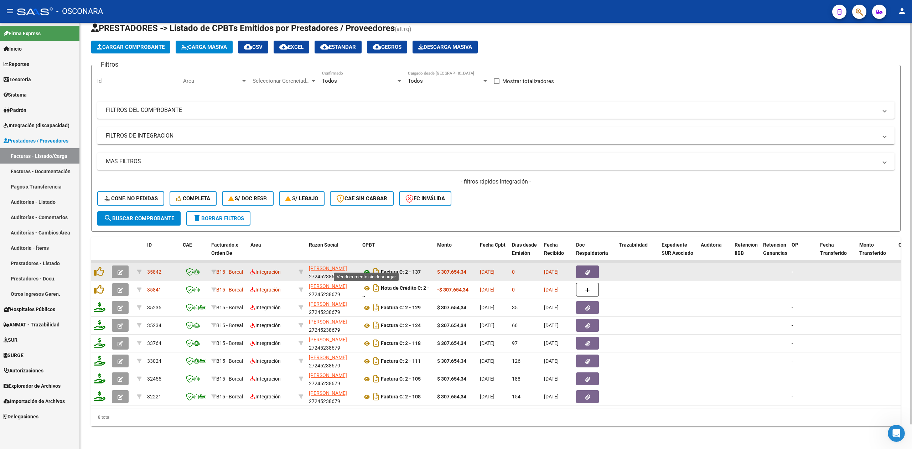
click at [368, 268] on icon at bounding box center [366, 272] width 9 height 9
click at [594, 268] on button "button" at bounding box center [587, 271] width 23 height 13
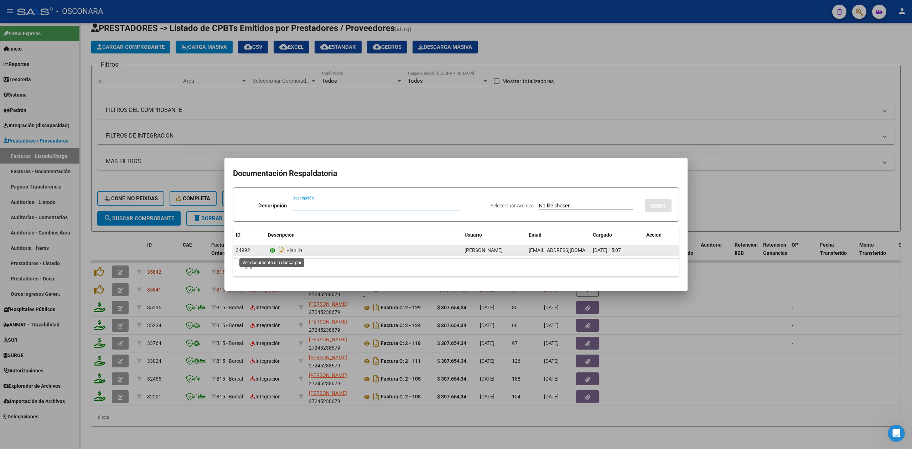
click at [272, 251] on icon at bounding box center [272, 250] width 9 height 9
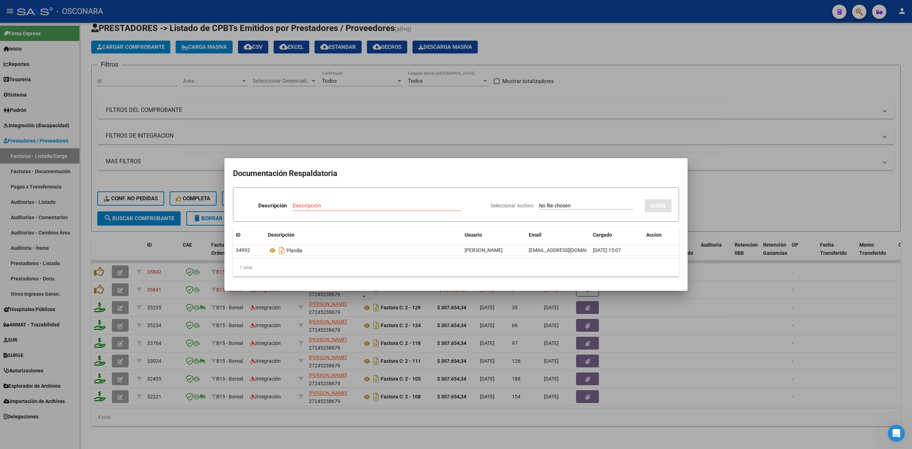
click at [423, 140] on div at bounding box center [456, 224] width 912 height 449
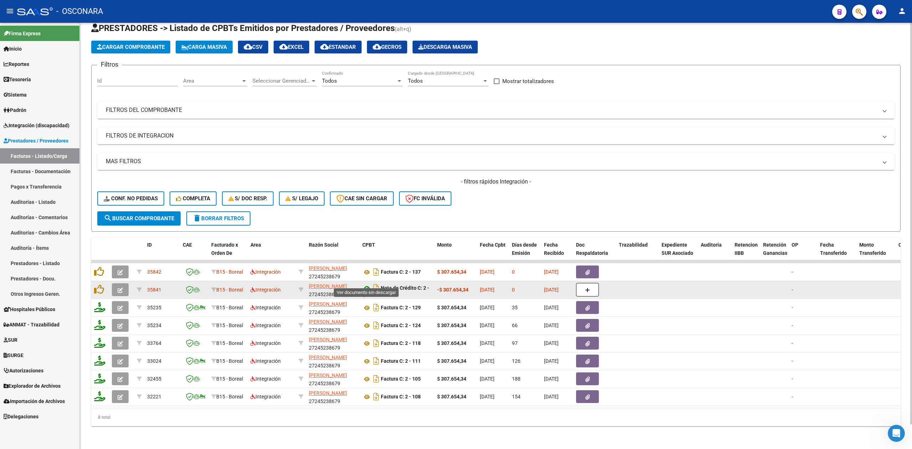
click at [367, 284] on icon at bounding box center [366, 288] width 9 height 9
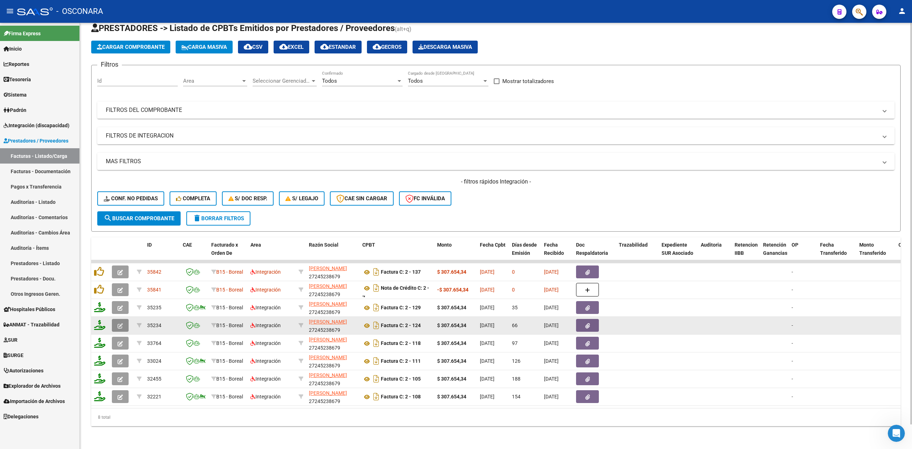
click at [122, 323] on icon "button" at bounding box center [120, 325] width 5 height 5
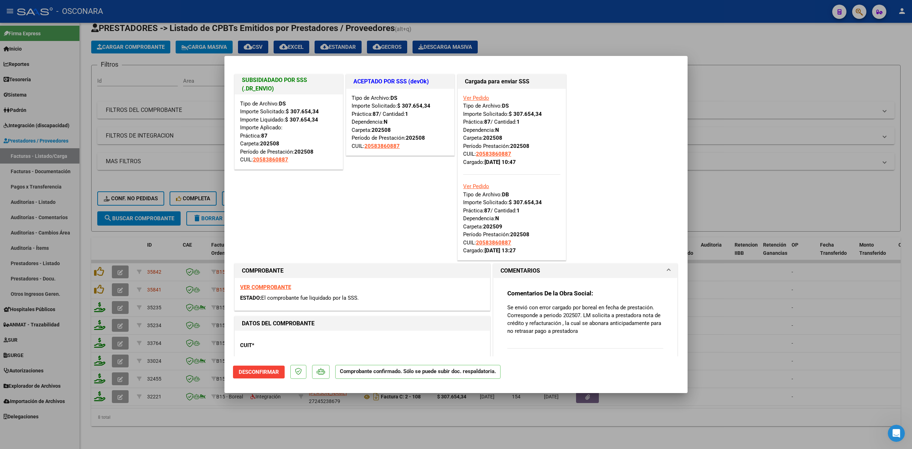
click at [254, 374] on span "Desconfirmar" at bounding box center [259, 372] width 40 height 6
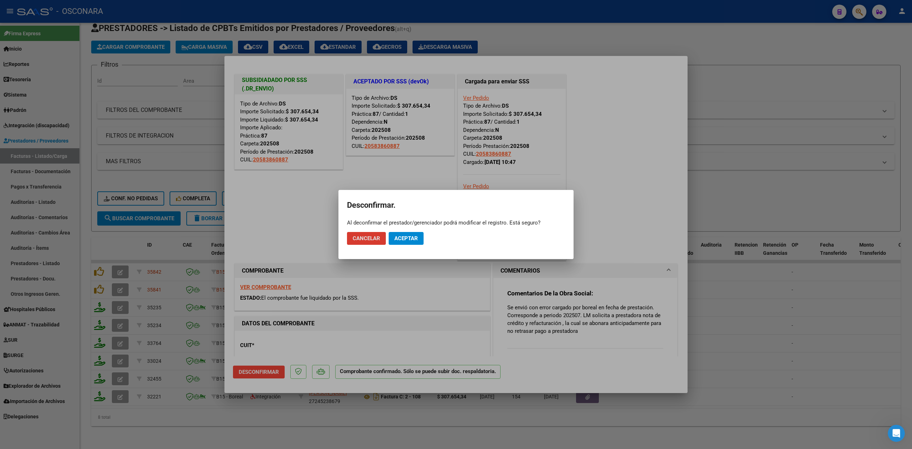
click at [415, 237] on span "Aceptar" at bounding box center [406, 238] width 24 height 6
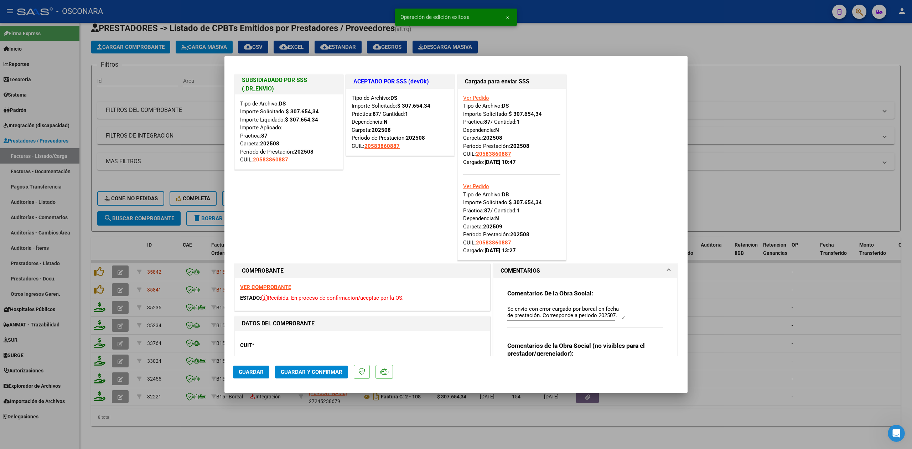
click at [507, 307] on textarea "Se envió con error cargado por boreal en fecha de prestación. Corresponde a per…" at bounding box center [566, 312] width 118 height 14
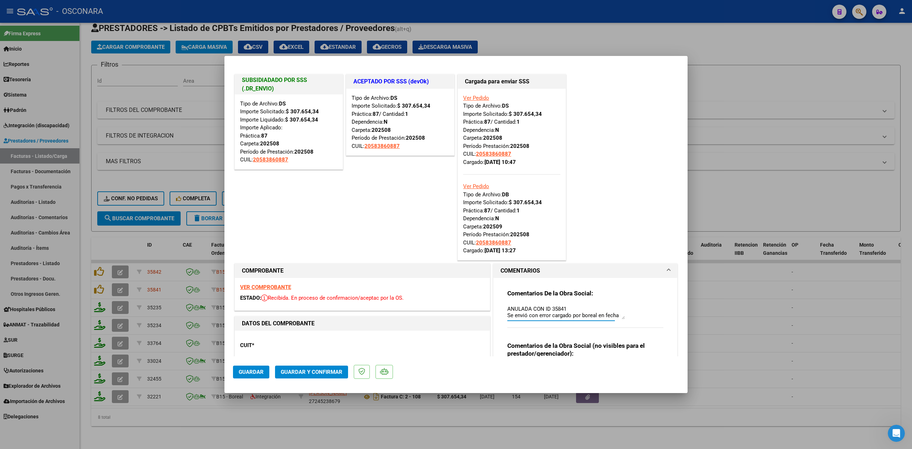
type textarea "ANULADA CON ID 35841 Se envió con error cargado por boreal en fecha de prestaci…"
click at [297, 371] on span "Guardar y Confirmar" at bounding box center [312, 372] width 62 height 6
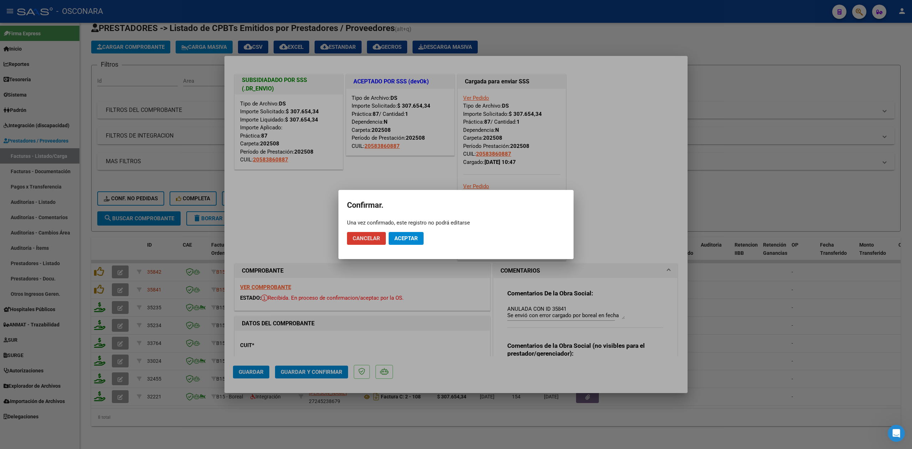
click at [395, 240] on span "Aceptar" at bounding box center [406, 238] width 24 height 6
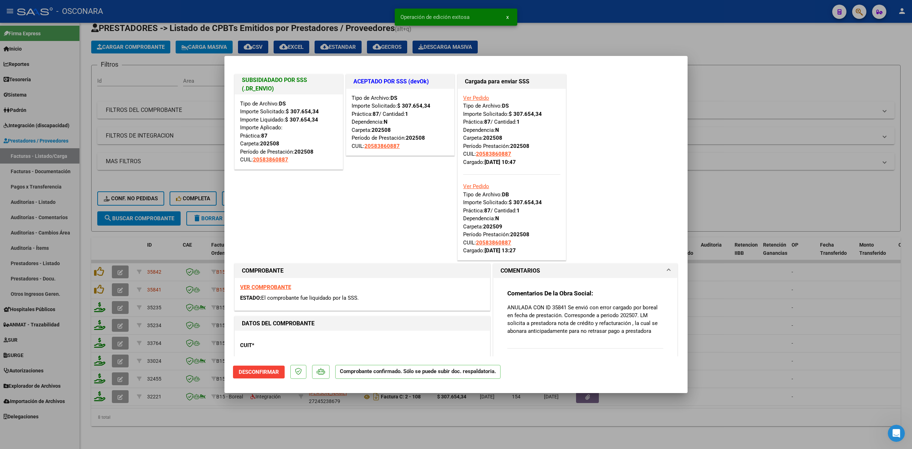
click at [300, 418] on div at bounding box center [456, 224] width 912 height 449
type input "$ 0,00"
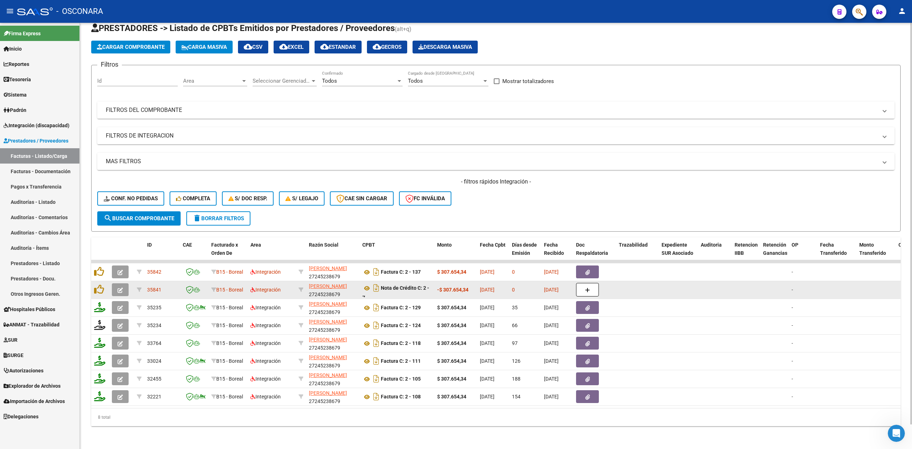
click at [119, 288] on icon "button" at bounding box center [120, 290] width 5 height 5
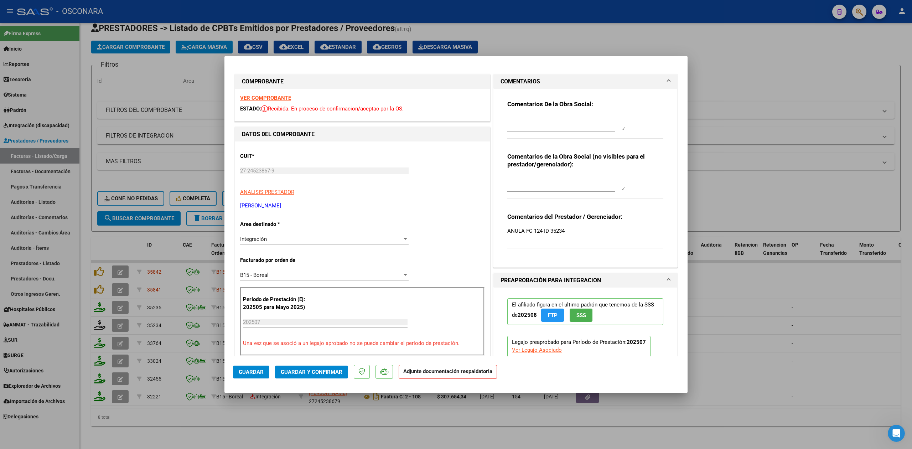
click at [523, 120] on textarea at bounding box center [566, 123] width 118 height 14
type textarea "anula id 35234"
click at [252, 370] on span "Guardar" at bounding box center [251, 372] width 25 height 6
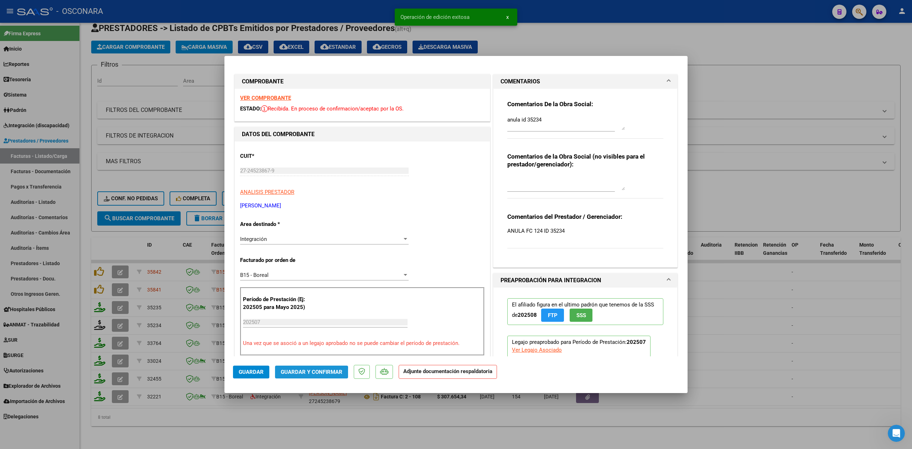
click at [298, 375] on span "Guardar y Confirmar" at bounding box center [312, 372] width 62 height 6
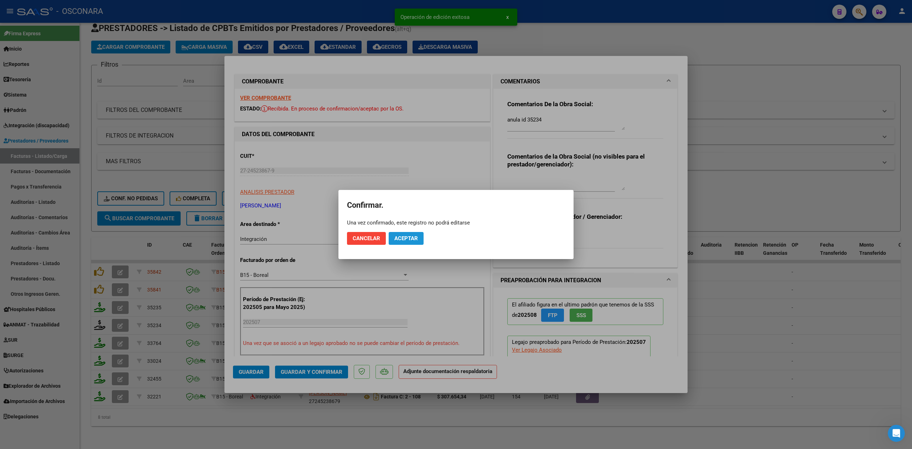
click at [409, 235] on span "Aceptar" at bounding box center [406, 238] width 24 height 6
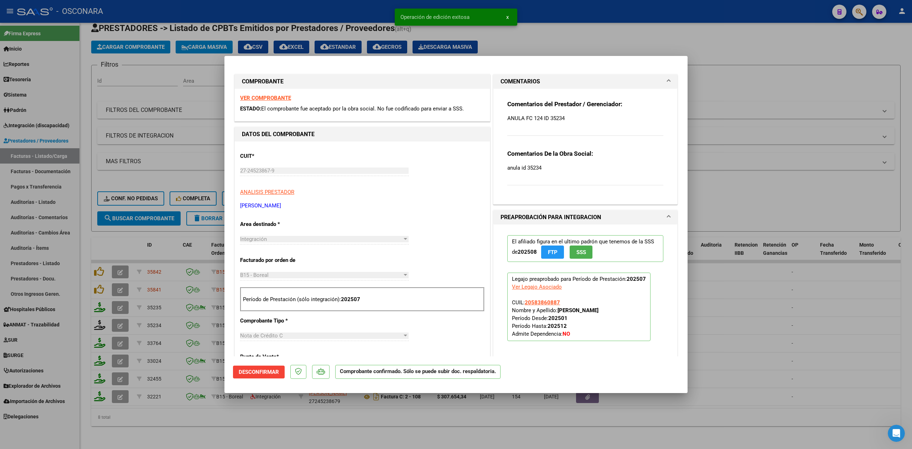
click at [303, 417] on div at bounding box center [456, 224] width 912 height 449
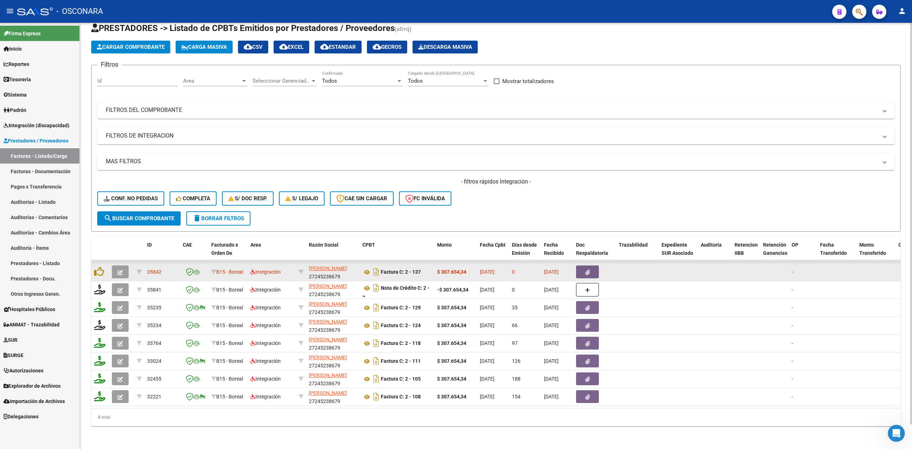
click at [120, 270] on icon "button" at bounding box center [120, 272] width 5 height 5
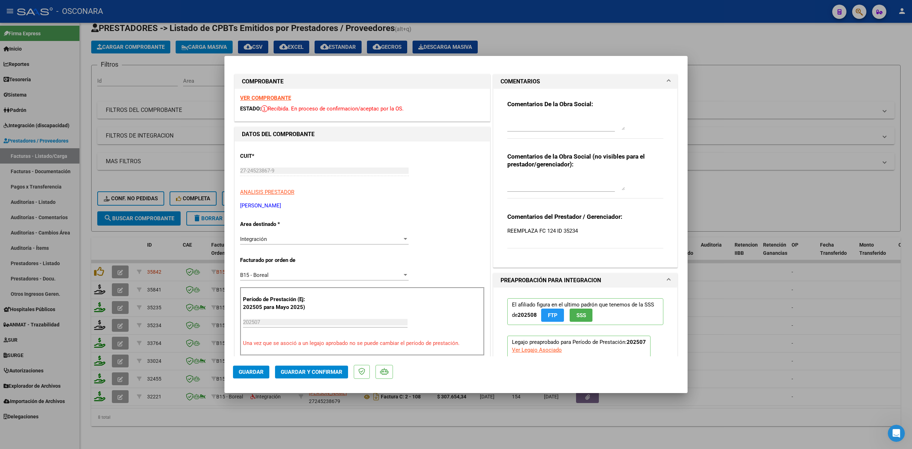
click at [534, 115] on div at bounding box center [566, 122] width 118 height 17
type textarea "Se pide pago anticipado por excepcion por error carpeta pasada ajeno al prestad…"
click at [299, 371] on span "Guardar y Confirmar" at bounding box center [312, 372] width 62 height 6
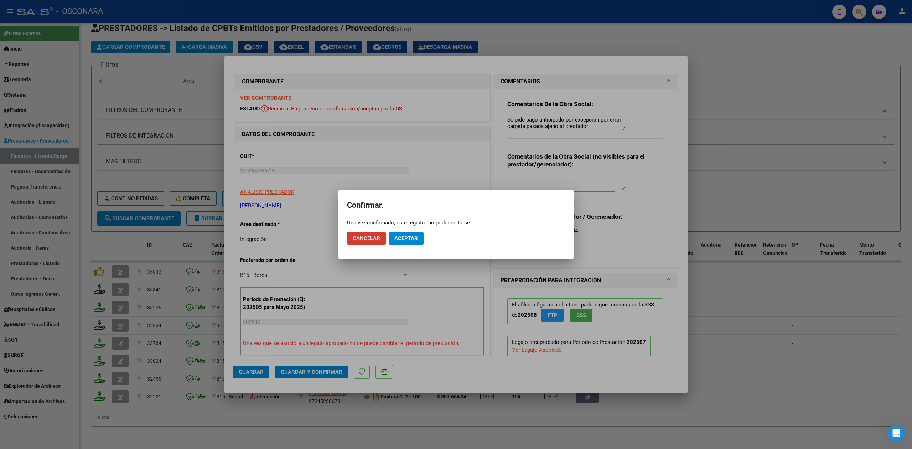
click at [398, 237] on span "Aceptar" at bounding box center [406, 238] width 24 height 6
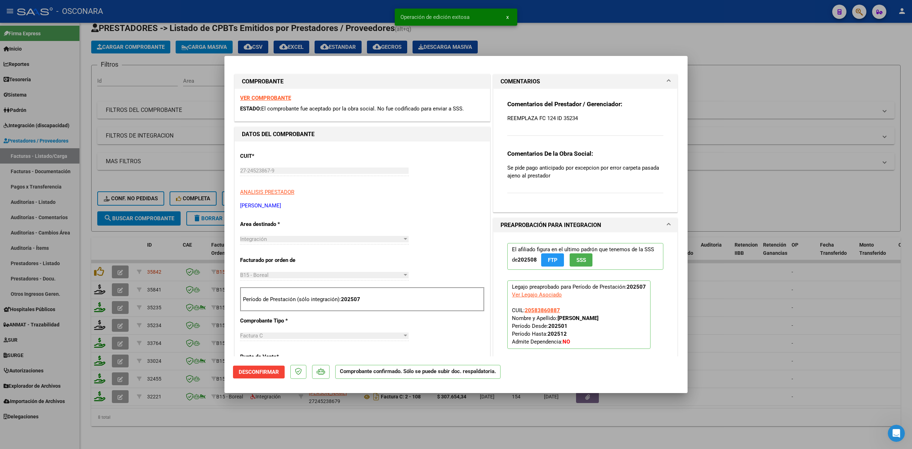
click at [311, 415] on div at bounding box center [456, 224] width 912 height 449
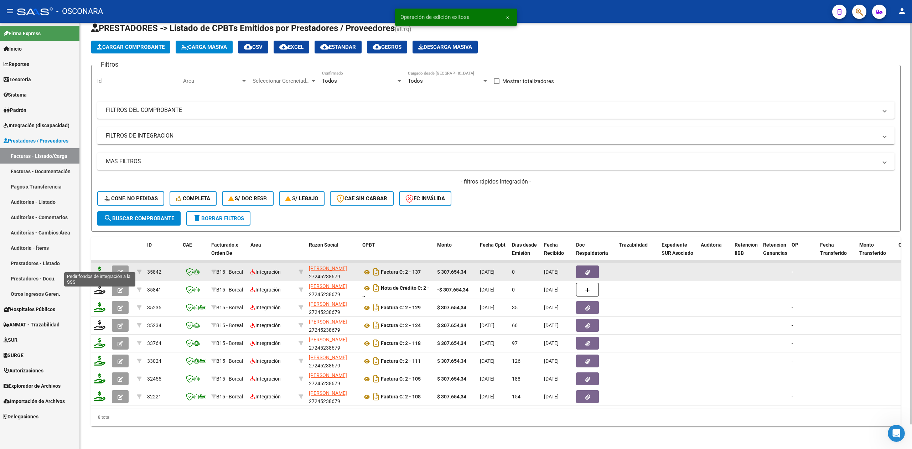
click at [103, 267] on icon at bounding box center [99, 272] width 11 height 10
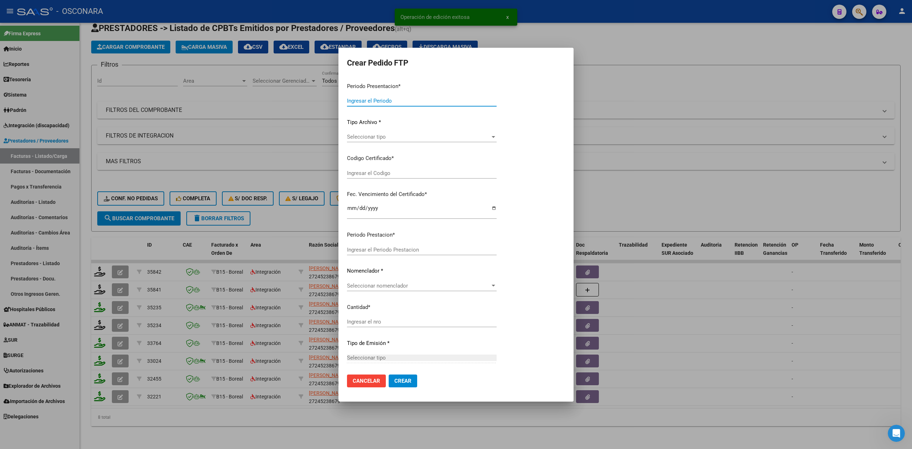
type input "202509"
type input "202507"
type input "$ 307.654,34"
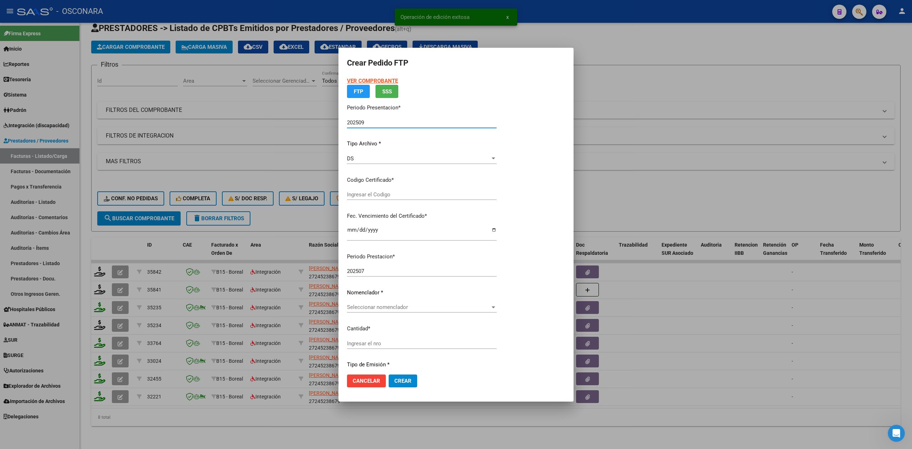
type input "ARG02000583860882023080320280803COR234"
type input "[DATE]"
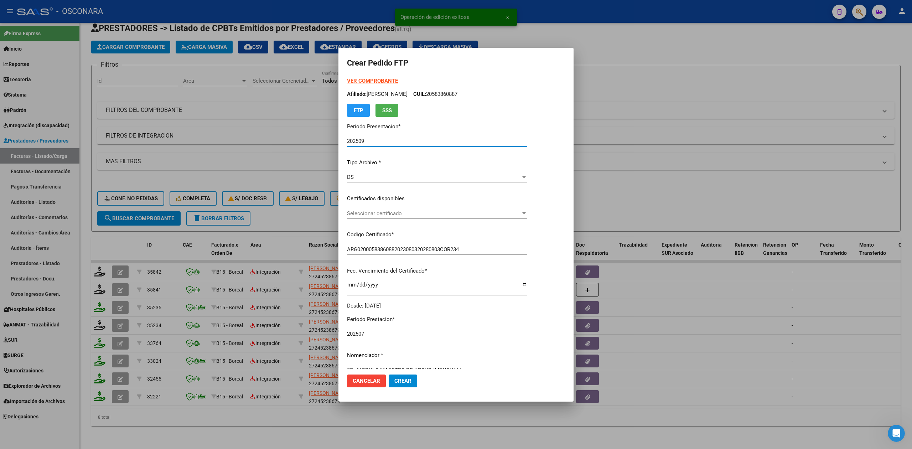
click at [366, 212] on span "Seleccionar certificado" at bounding box center [434, 213] width 174 height 6
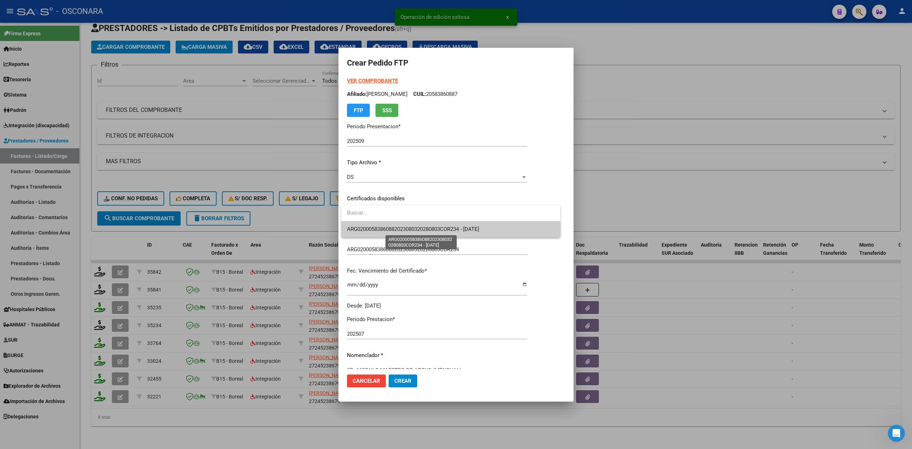
click at [367, 227] on span "ARG02000583860882023080320280803COR234 - [DATE]" at bounding box center [413, 229] width 132 height 6
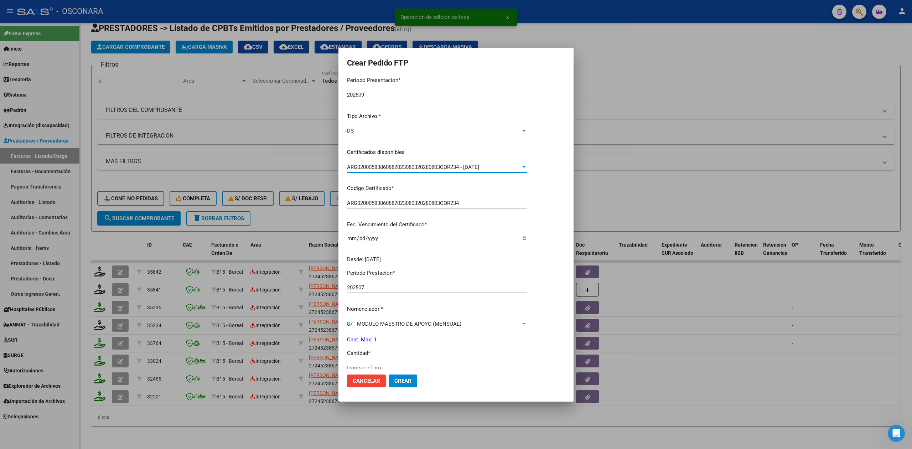
scroll to position [143, 0]
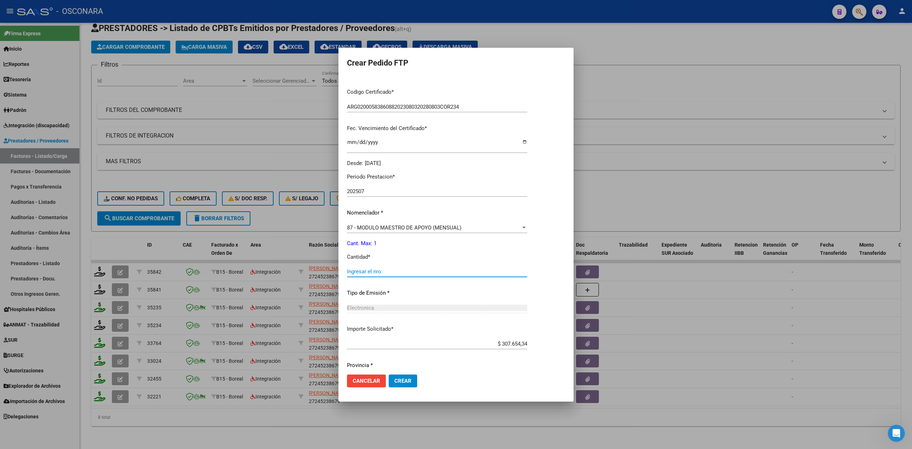
click at [369, 274] on input "Ingresar el nro" at bounding box center [437, 271] width 180 height 6
type input "1"
click at [389, 375] on button "Crear" at bounding box center [403, 381] width 29 height 13
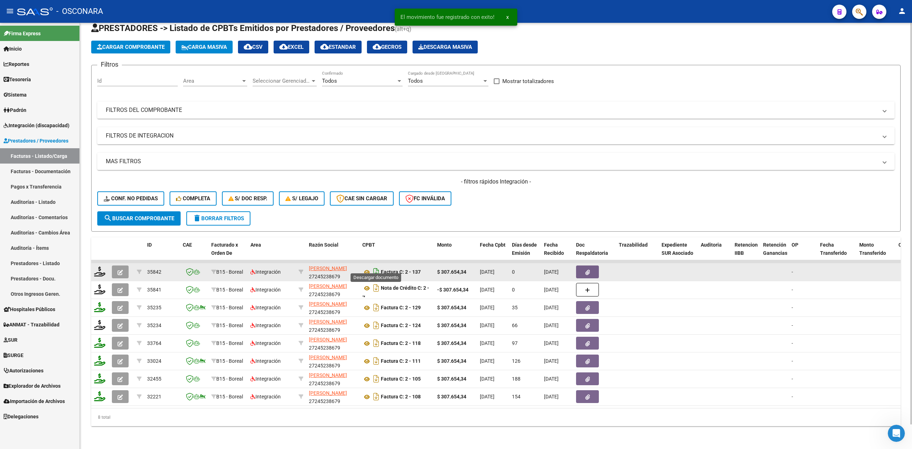
click at [375, 266] on icon "Descargar documento" at bounding box center [376, 271] width 9 height 11
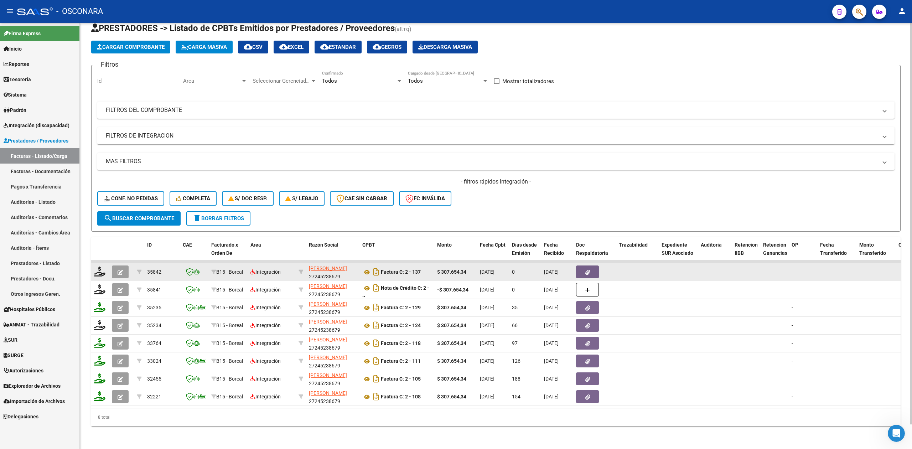
click at [490, 194] on div "- filtros rápidos Integración - Conf. no pedidas Completa S/ Doc Resp. S/ legaj…" at bounding box center [495, 194] width 797 height 33
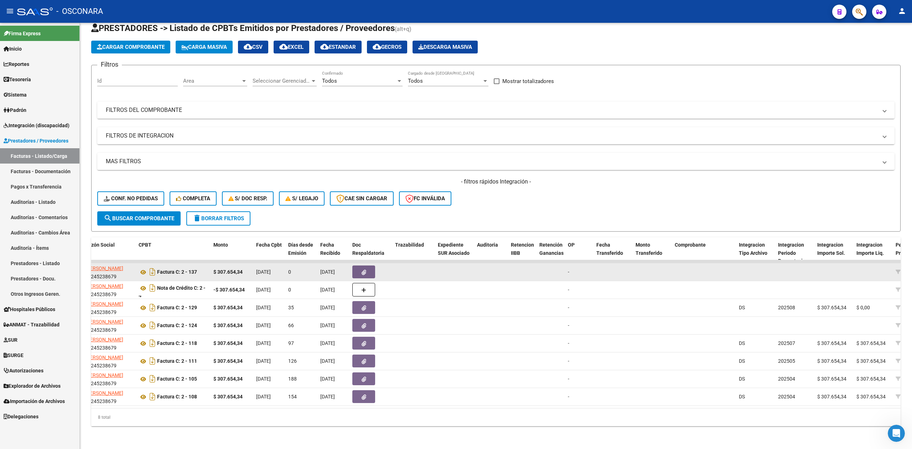
scroll to position [0, 0]
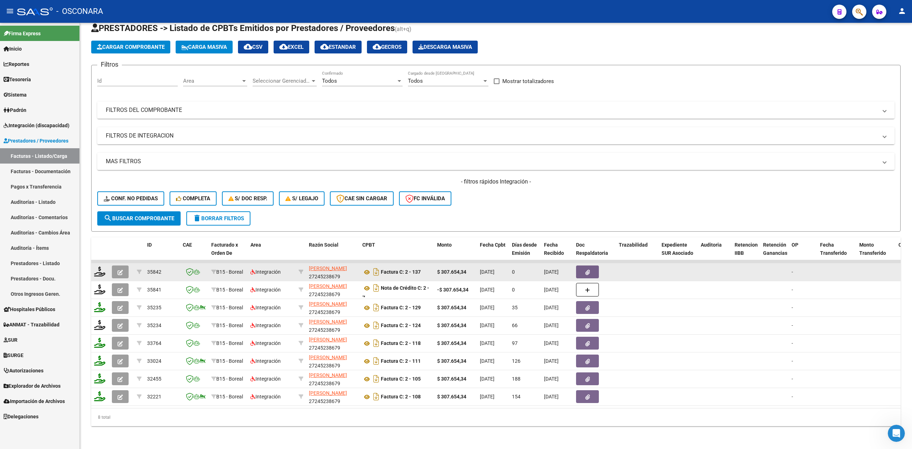
click at [118, 270] on icon "button" at bounding box center [120, 272] width 5 height 5
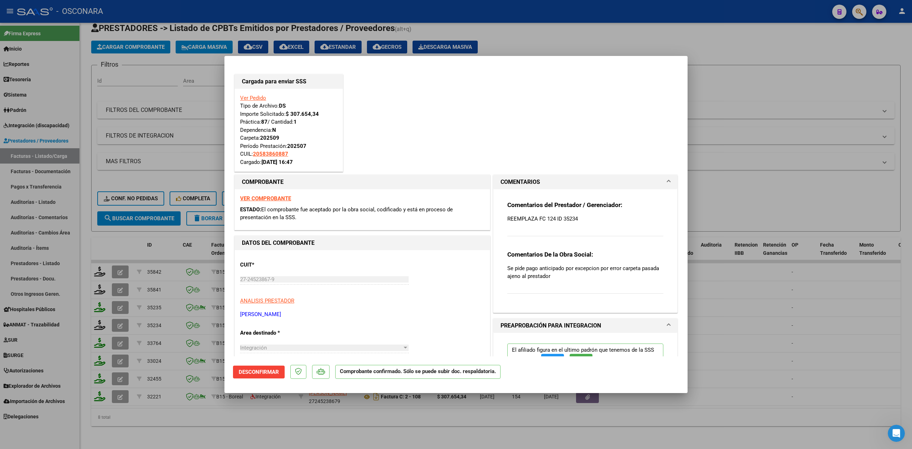
click at [284, 423] on div at bounding box center [456, 224] width 912 height 449
type input "$ 0,00"
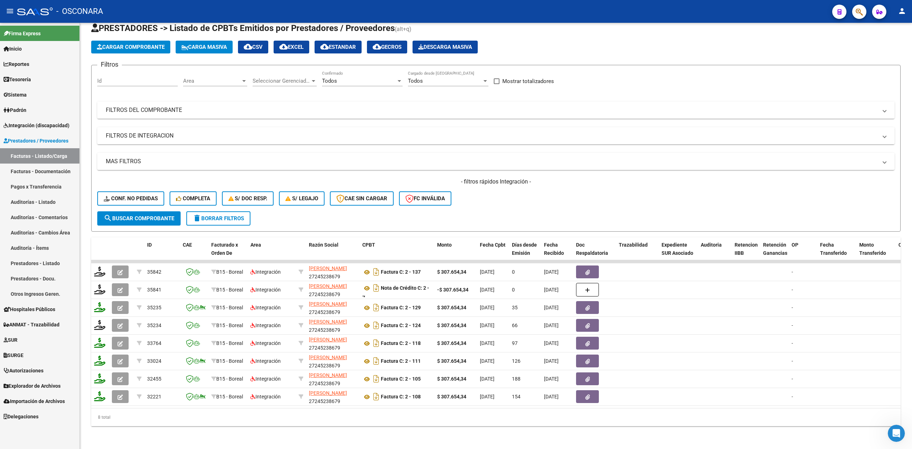
drag, startPoint x: 45, startPoint y: 127, endPoint x: 45, endPoint y: 138, distance: 10.3
click at [45, 127] on span "Integración (discapacidad)" at bounding box center [37, 126] width 66 height 8
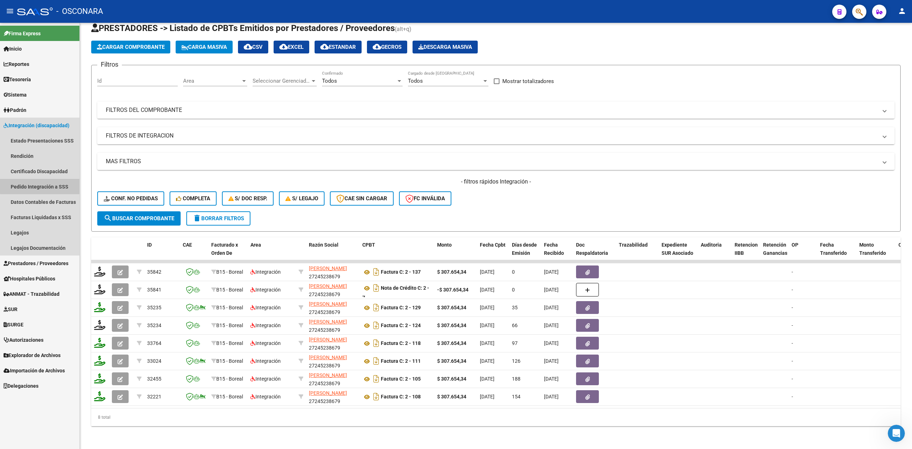
click at [43, 184] on link "Pedido Integración a SSS" at bounding box center [39, 186] width 79 height 15
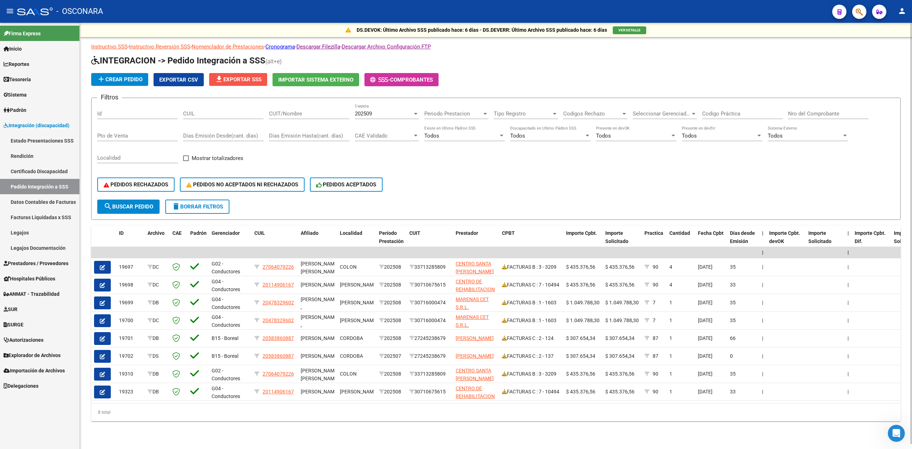
click at [254, 80] on span "file_download Exportar SSS" at bounding box center [238, 79] width 47 height 6
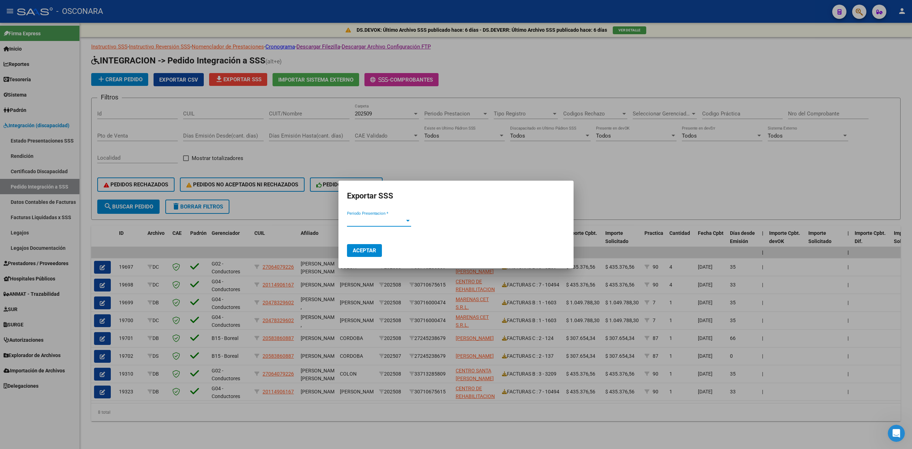
click at [399, 219] on span "Periodo Presentacion *" at bounding box center [376, 221] width 58 height 6
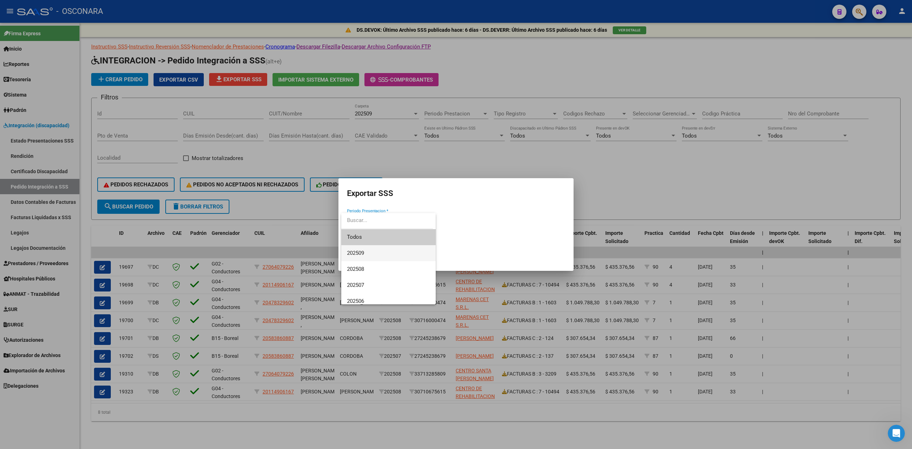
click at [369, 250] on span "202509" at bounding box center [388, 253] width 83 height 16
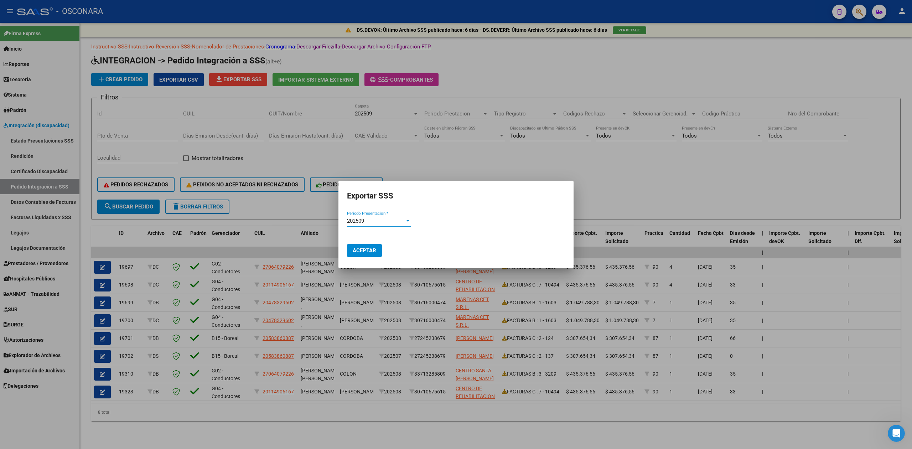
click at [370, 245] on button "Aceptar" at bounding box center [364, 250] width 35 height 13
click at [634, 183] on div at bounding box center [456, 224] width 912 height 449
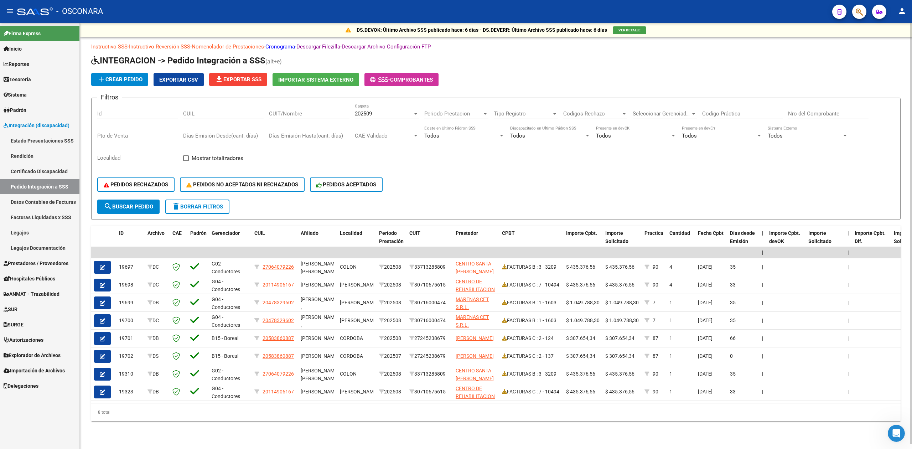
click at [651, 201] on form "Filtros Id CUIL CUIT/Nombre 202509 Carpeta Periodo Prestacion Periodo Prestacio…" at bounding box center [496, 159] width 810 height 122
click at [468, 58] on h1 "INTEGRACION -> Pedido Integración a SSS (alt+e)" at bounding box center [496, 61] width 810 height 12
